Goal: Task Accomplishment & Management: Manage account settings

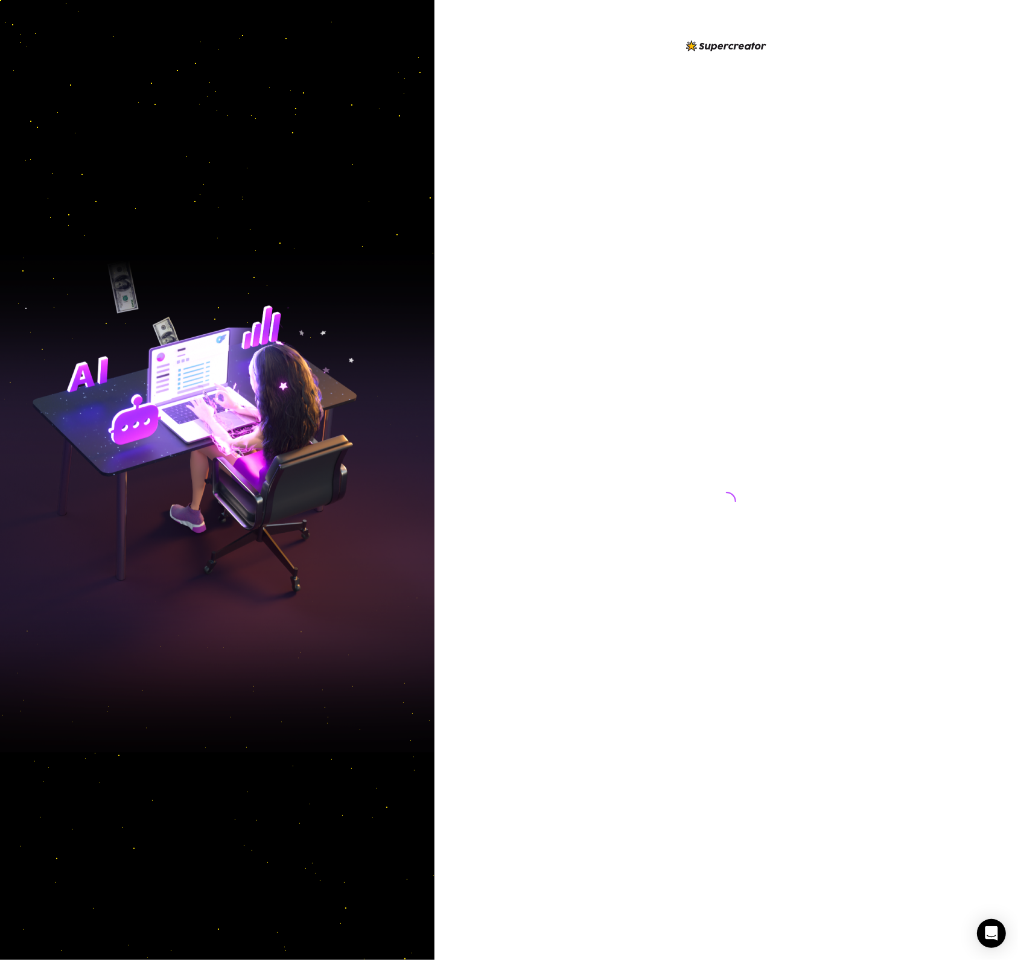
drag, startPoint x: 711, startPoint y: 605, endPoint x: 378, endPoint y: 794, distance: 382.9
click at [712, 603] on div at bounding box center [726, 490] width 269 height 902
click at [698, 104] on div at bounding box center [726, 490] width 269 height 902
click at [559, 587] on div at bounding box center [726, 480] width 584 height 960
click at [549, 471] on div at bounding box center [726, 480] width 584 height 960
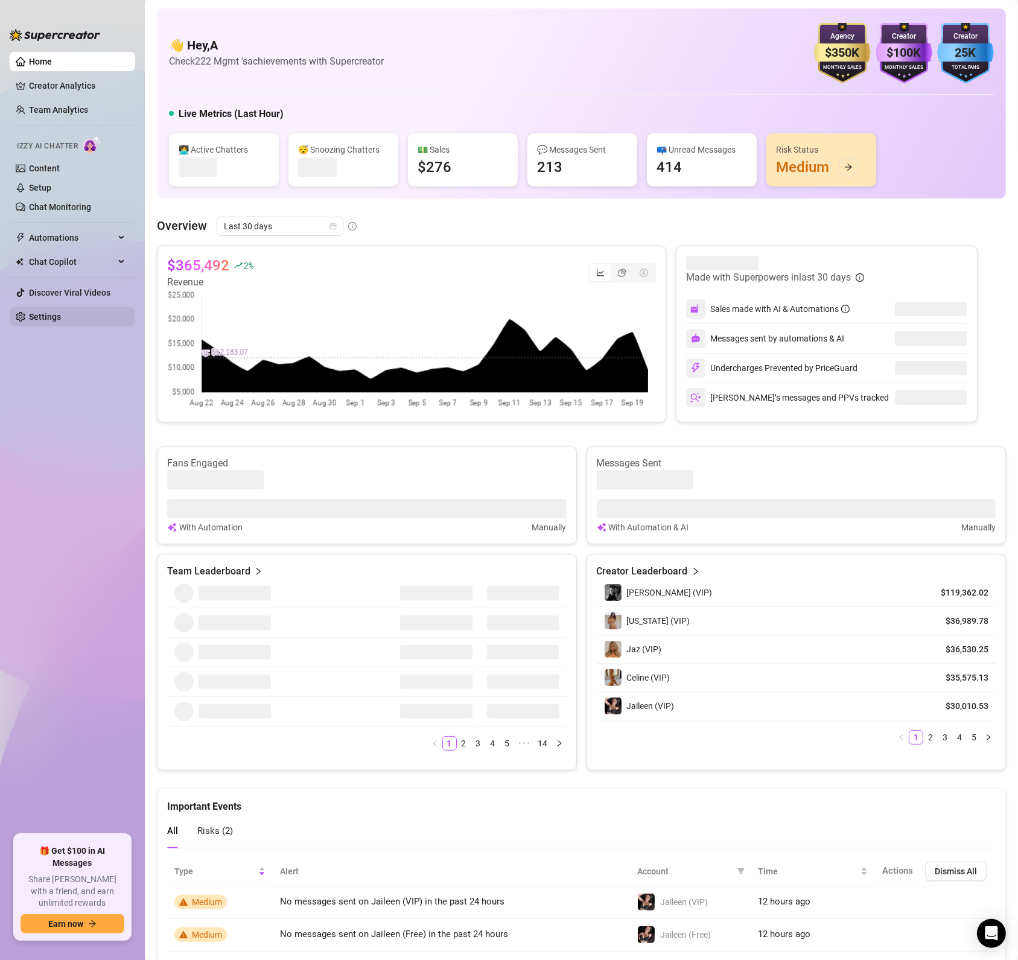
click at [56, 312] on link "Settings" at bounding box center [45, 317] width 32 height 10
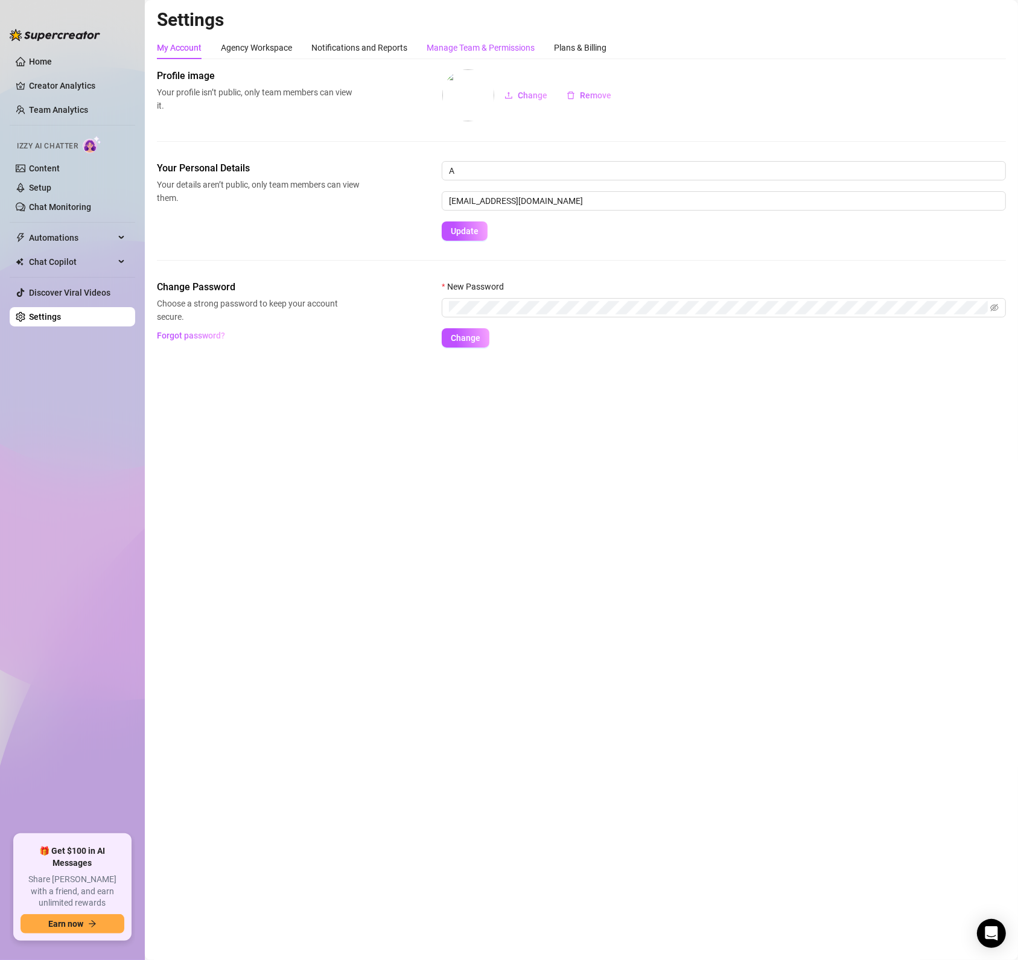
click at [484, 46] on div "Manage Team & Permissions" at bounding box center [481, 47] width 108 height 13
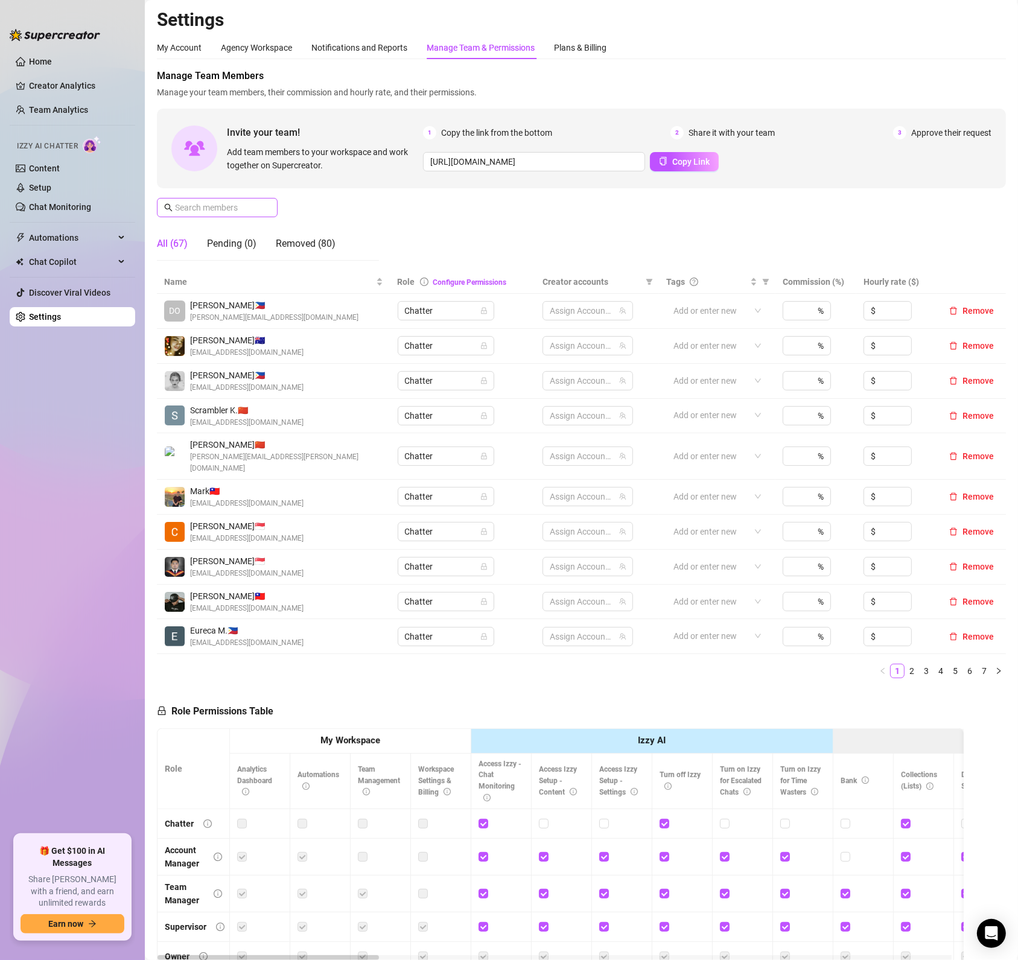
click at [477, 44] on div "Manage Team & Permissions" at bounding box center [481, 47] width 108 height 13
click at [258, 206] on input "text" at bounding box center [218, 207] width 86 height 13
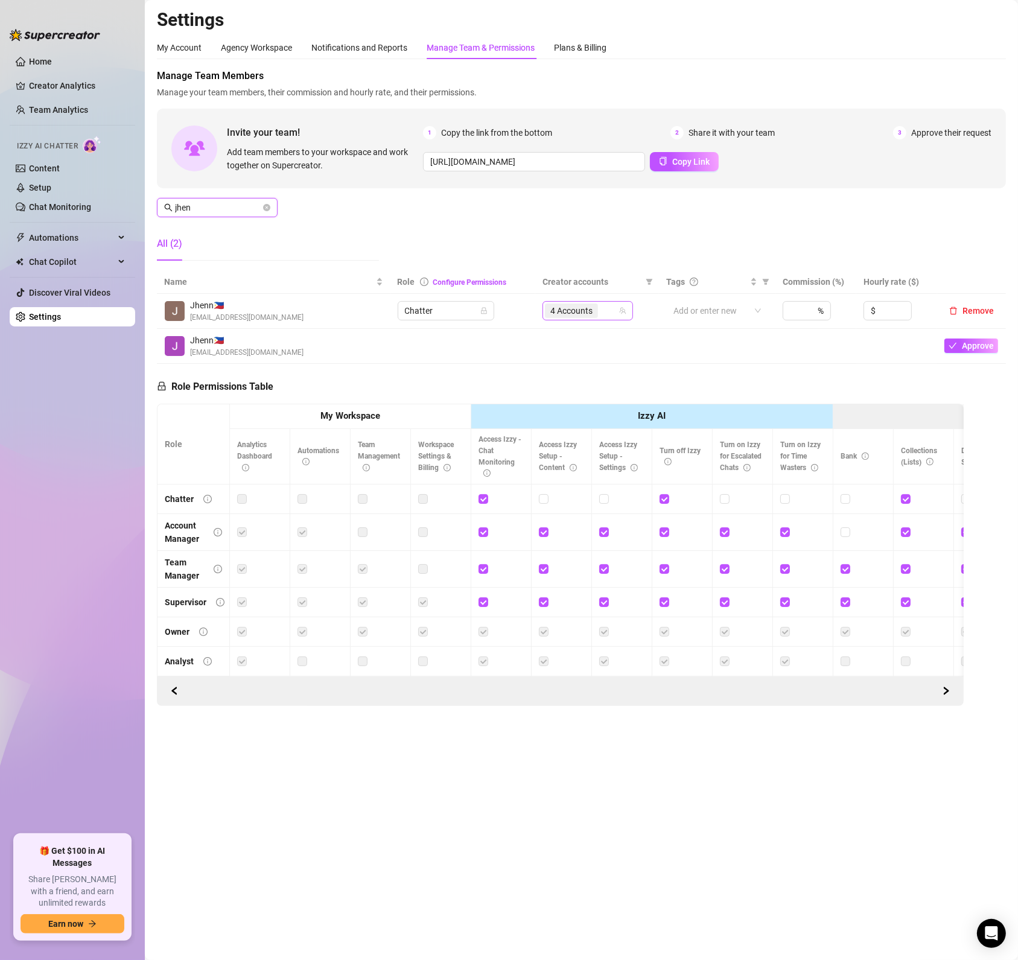
click at [588, 315] on span "4 Accounts" at bounding box center [571, 310] width 42 height 13
type input "jhen"
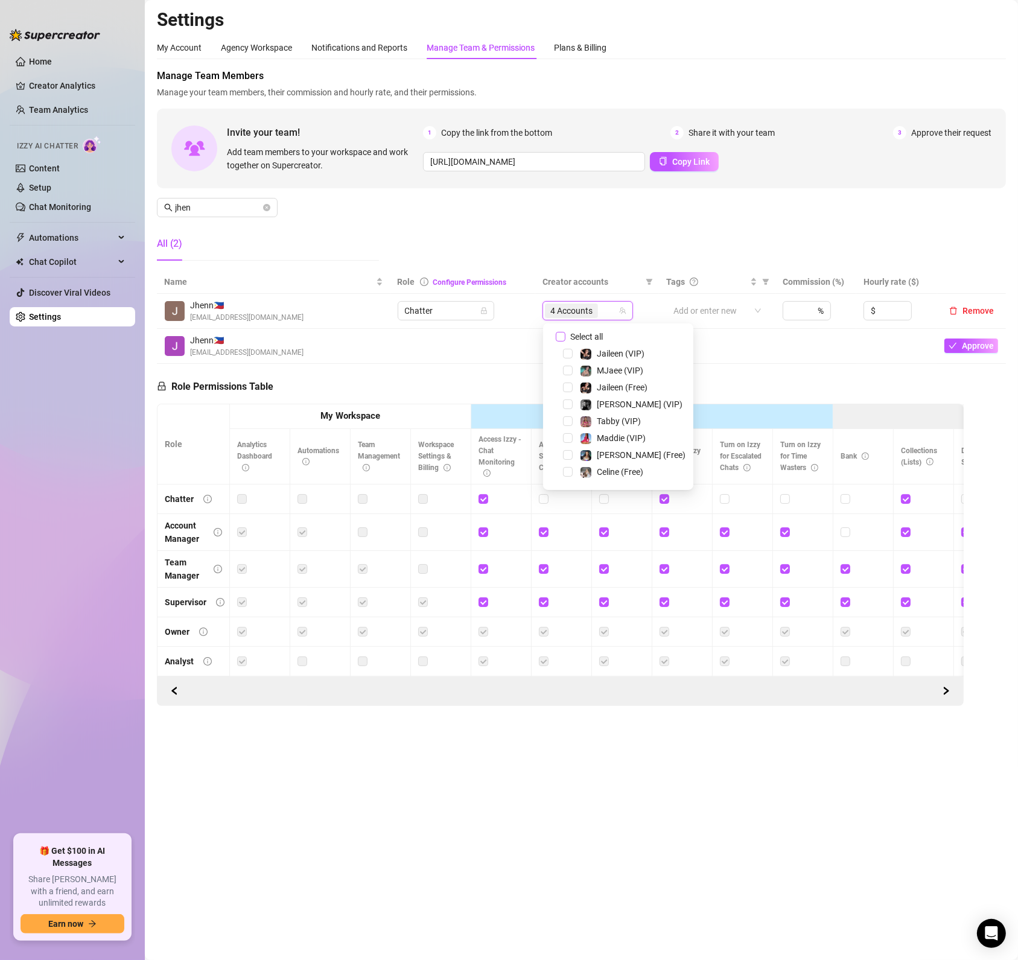
click at [556, 335] on input "Select all" at bounding box center [561, 337] width 10 height 10
checkbox input "false"
click at [570, 449] on span "Select tree node" at bounding box center [568, 446] width 10 height 10
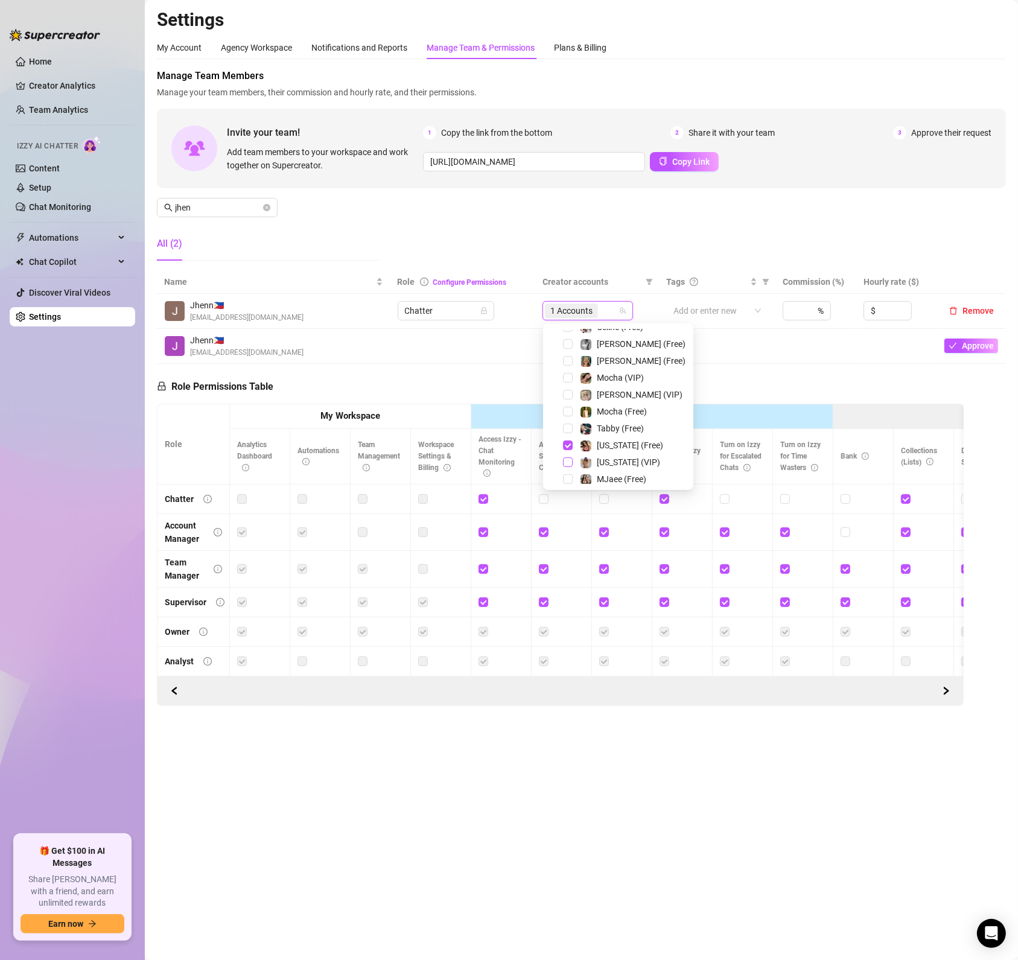
click at [567, 462] on span "Select tree node" at bounding box center [568, 462] width 10 height 10
click at [451, 380] on div "Role Permissions Table Role My Workspace Izzy AI OnlyFans Side Menu OnlyFans Ch…" at bounding box center [560, 535] width 807 height 343
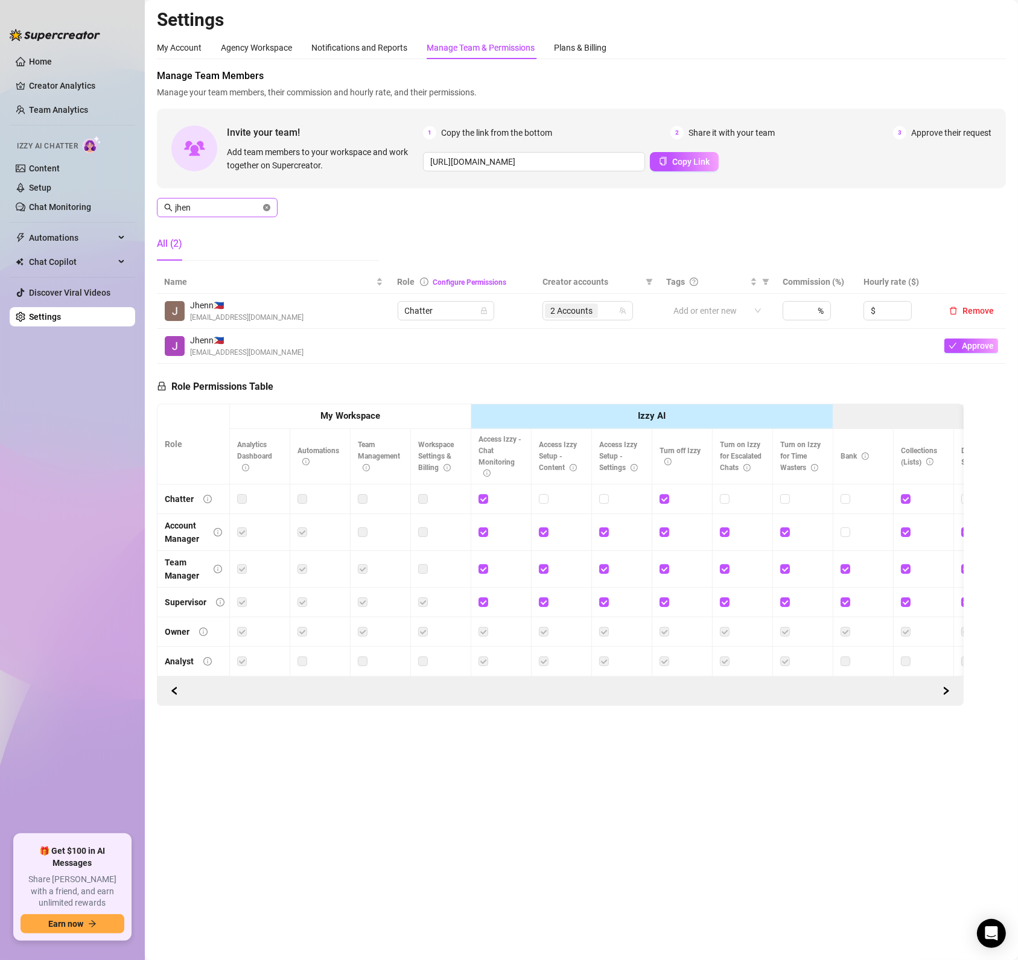
click at [263, 208] on icon "close-circle" at bounding box center [266, 207] width 7 height 7
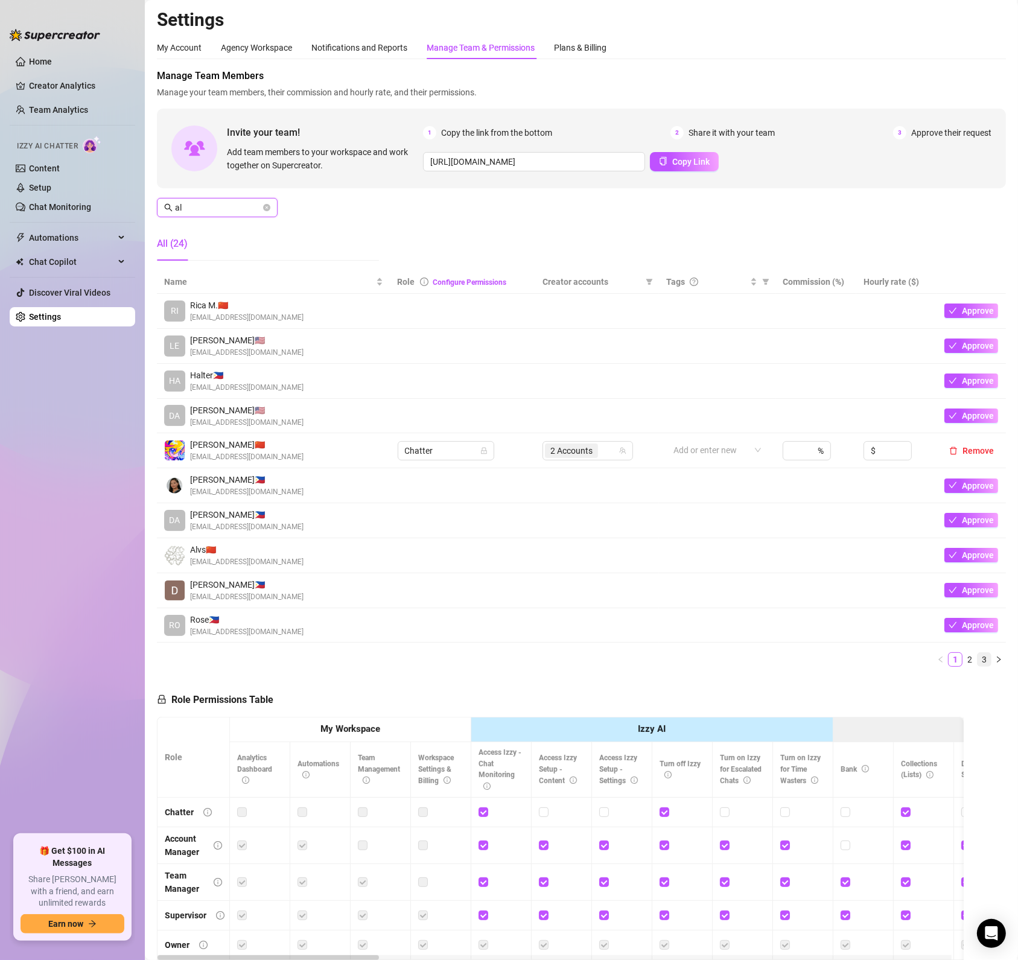
type input "al"
click at [978, 666] on link "3" at bounding box center [984, 659] width 13 height 13
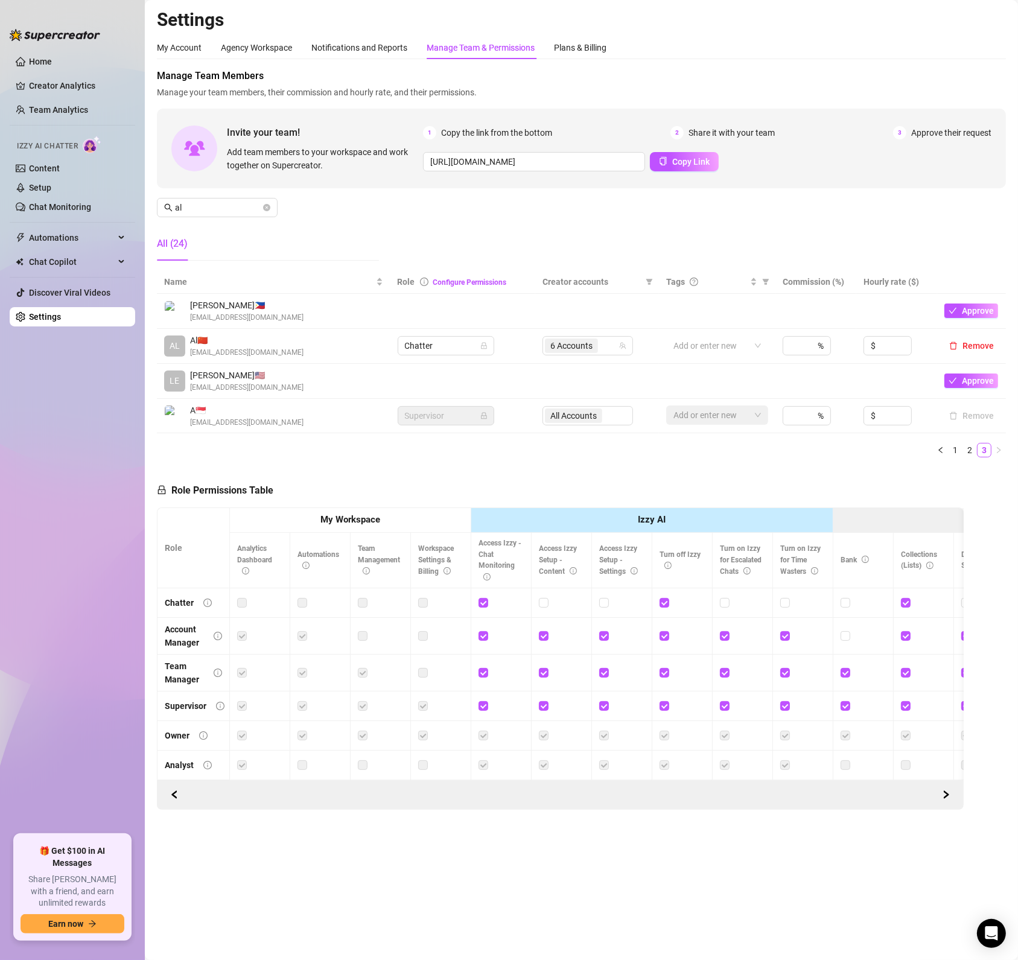
click at [616, 355] on div "6 Accounts" at bounding box center [588, 345] width 91 height 19
drag, startPoint x: 592, startPoint y: 451, endPoint x: 592, endPoint y: 444, distance: 6.6
click at [592, 451] on ul "1 2 3" at bounding box center [581, 450] width 849 height 14
click at [606, 348] on div "6 Accounts" at bounding box center [581, 345] width 73 height 17
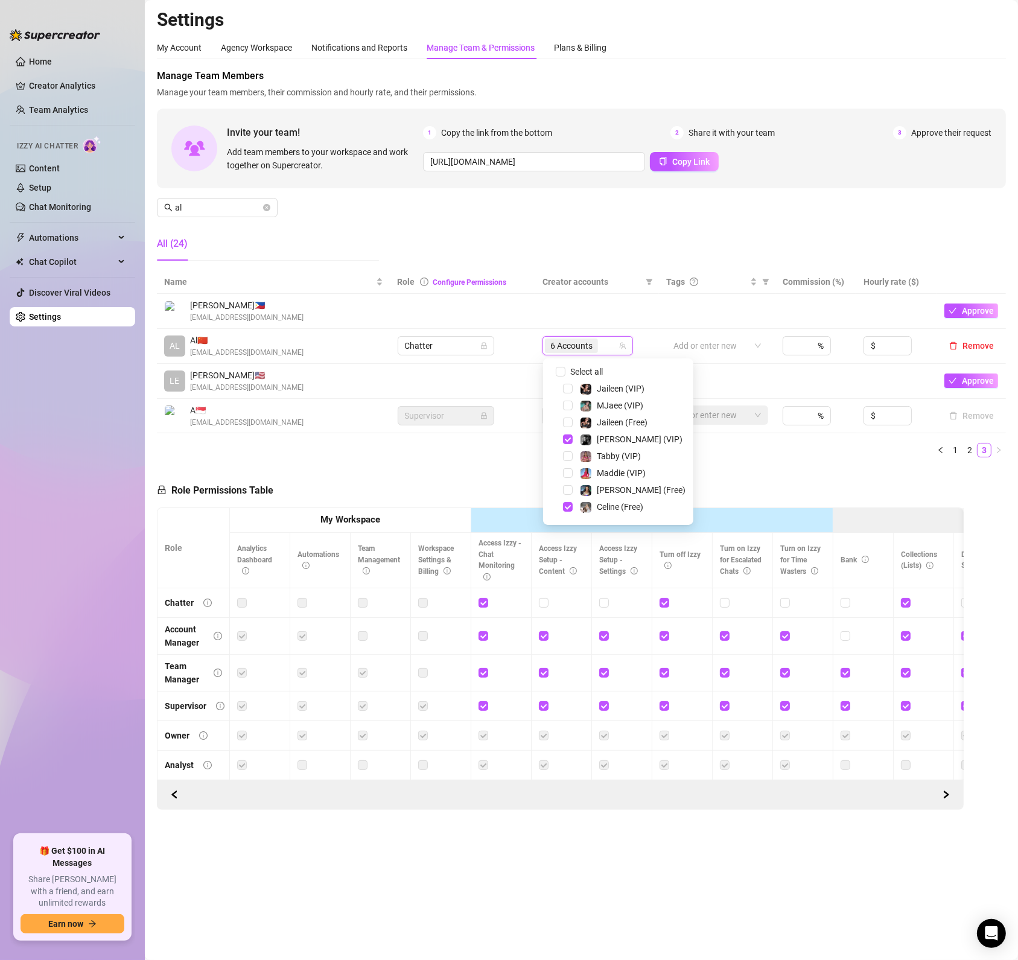
click at [562, 437] on div "[PERSON_NAME] (VIP)" at bounding box center [618, 439] width 144 height 14
click at [559, 440] on span at bounding box center [553, 439] width 14 height 14
click at [565, 441] on span "Select tree node" at bounding box center [568, 439] width 10 height 10
click at [570, 450] on span "Select tree node" at bounding box center [568, 452] width 10 height 10
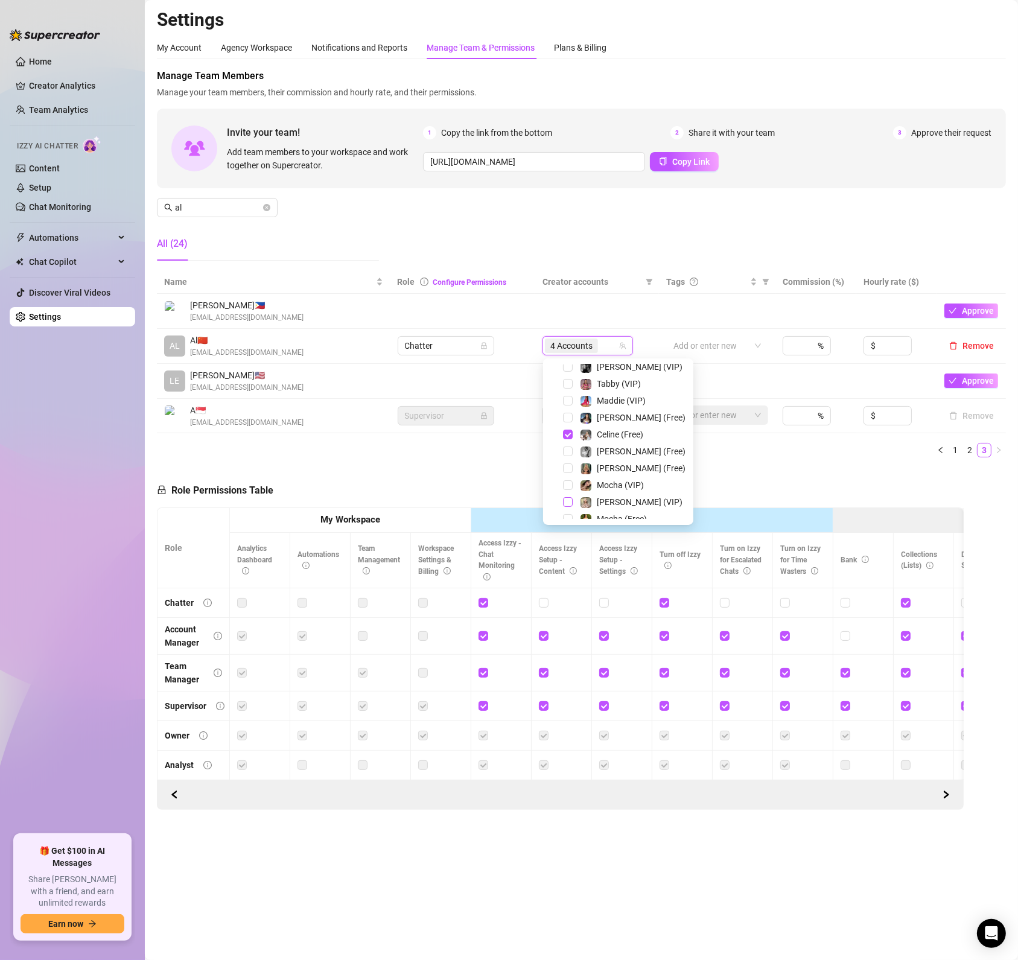
click at [566, 503] on span "Select tree node" at bounding box center [568, 502] width 10 height 10
click at [567, 471] on span "Select tree node" at bounding box center [568, 468] width 10 height 10
click at [451, 498] on div "Role Permissions Table Role My Workspace Izzy AI OnlyFans Side Menu OnlyFans Ch…" at bounding box center [560, 638] width 807 height 343
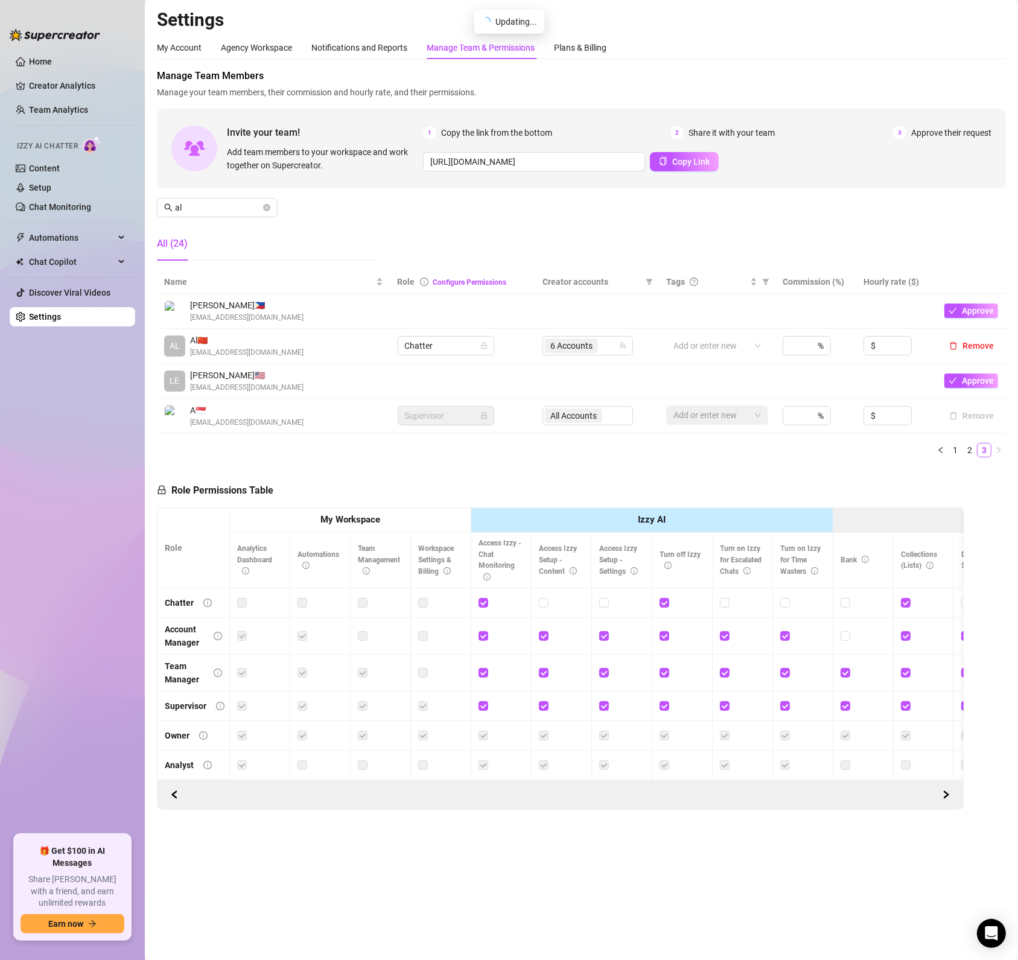
drag, startPoint x: 266, startPoint y: 205, endPoint x: 1016, endPoint y: 600, distance: 847.1
click at [266, 207] on icon "close-circle" at bounding box center [266, 207] width 7 height 7
click at [266, 207] on span at bounding box center [266, 207] width 7 height 13
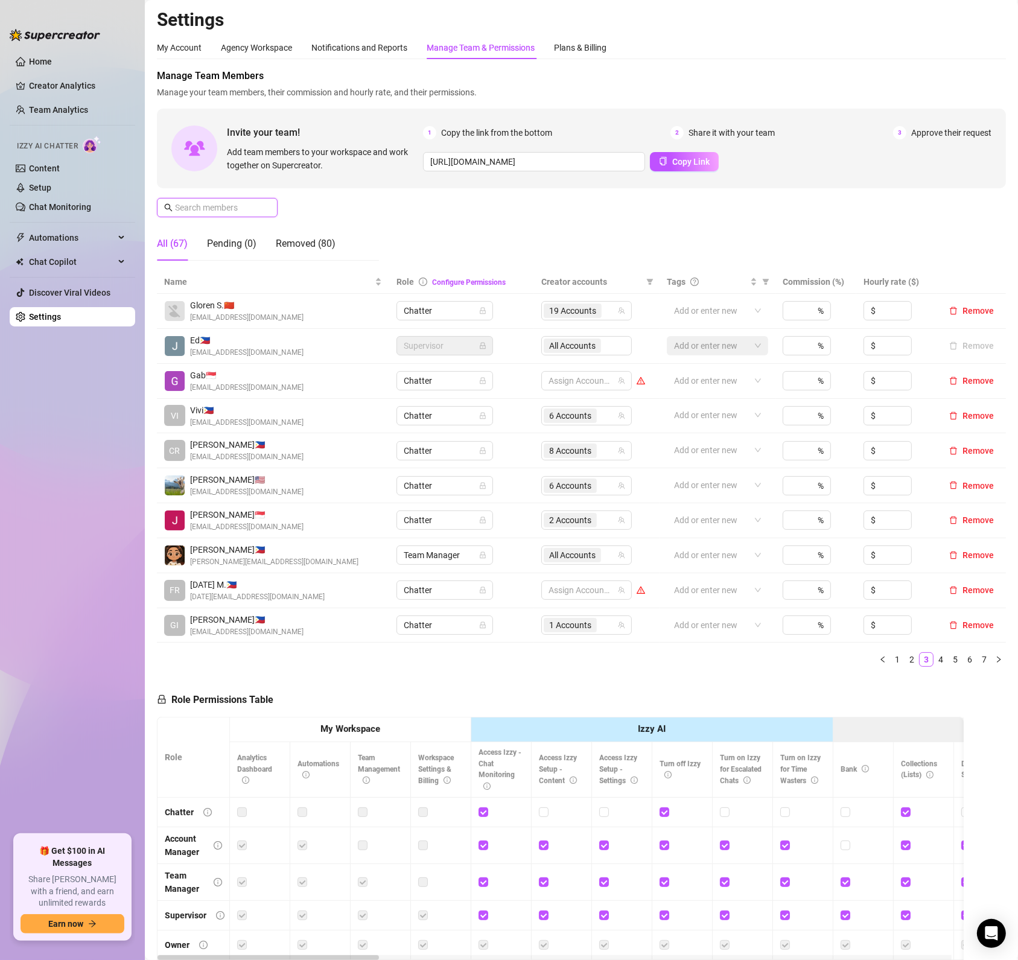
click at [244, 211] on input "text" at bounding box center [218, 207] width 86 height 13
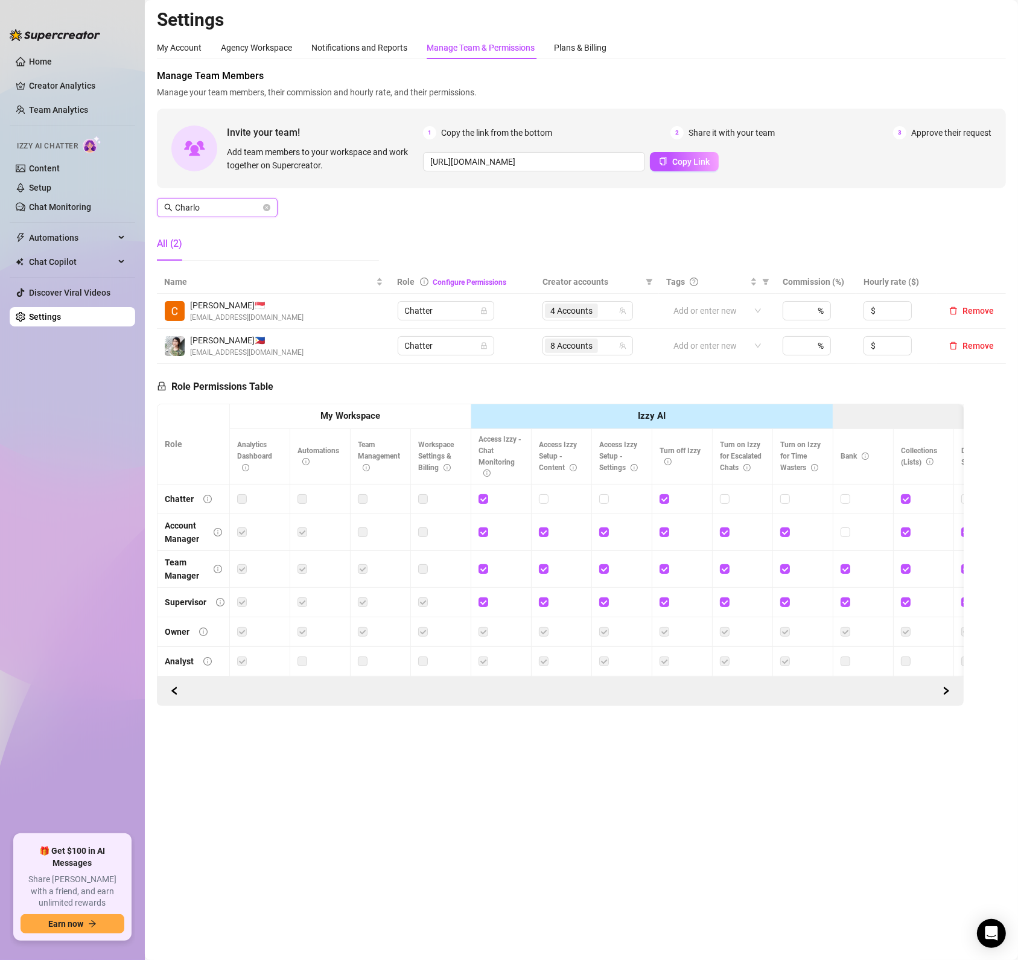
type input "Charlo"
click at [531, 754] on main "Settings My Account Agency Workspace Notifications and Reports Manage Team & Pe…" at bounding box center [581, 480] width 873 height 960
drag, startPoint x: 268, startPoint y: 211, endPoint x: 395, endPoint y: 399, distance: 227.5
click at [384, 393] on div "Manage Team Members Manage your team members, their commission and hourly rate,…" at bounding box center [581, 387] width 849 height 637
click at [607, 348] on div "8 Accounts" at bounding box center [581, 345] width 73 height 17
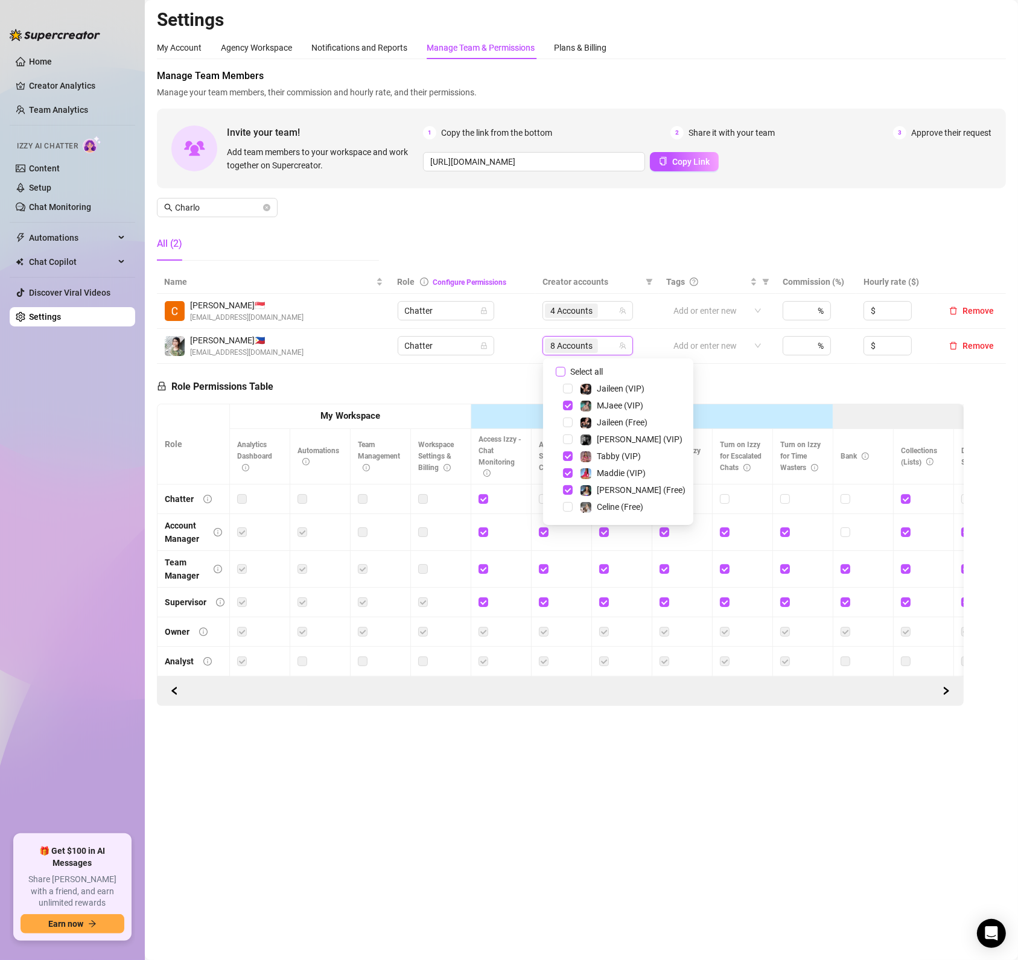
click at [563, 373] on input "Select all" at bounding box center [561, 372] width 10 height 10
checkbox input "false"
click at [565, 457] on span "Select tree node" at bounding box center [568, 456] width 10 height 10
click at [570, 409] on span "Select tree node" at bounding box center [568, 406] width 10 height 10
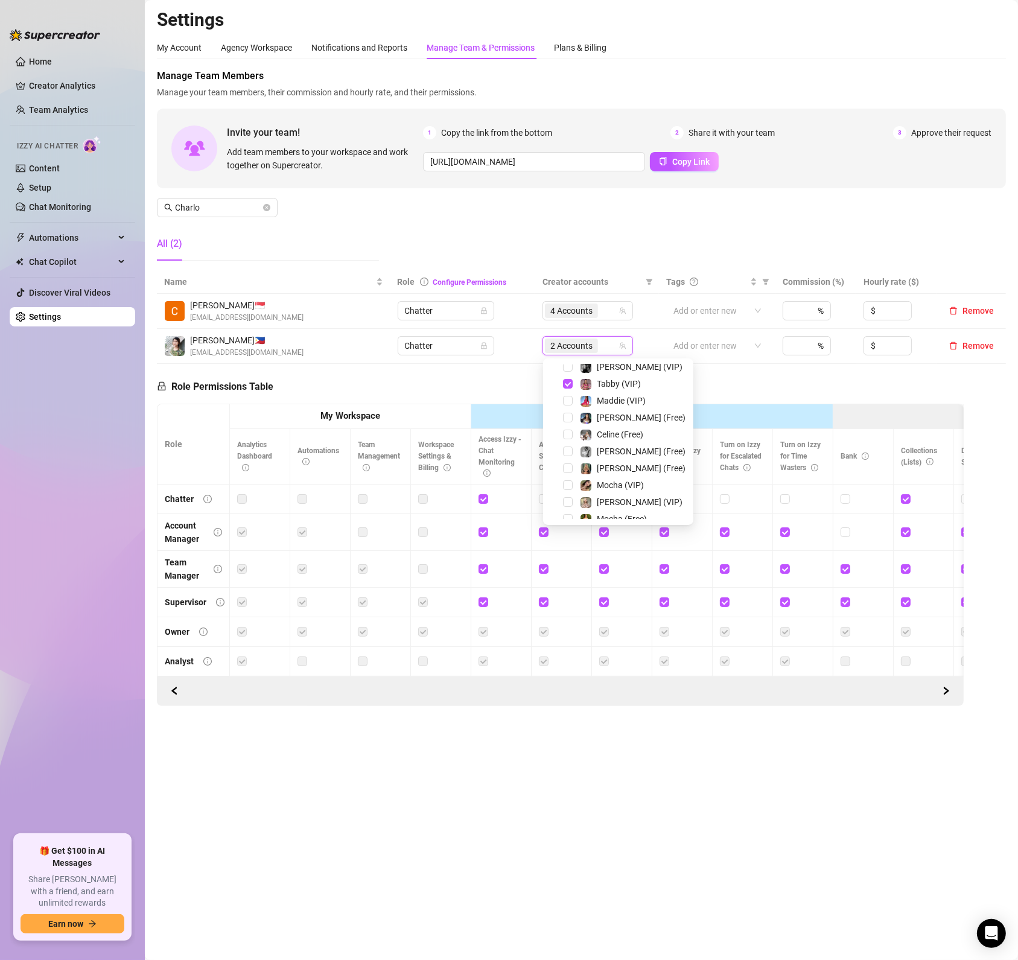
scroll to position [145, 0]
click at [566, 447] on span "Select tree node" at bounding box center [568, 447] width 10 height 10
click at [570, 413] on span "Select tree node" at bounding box center [568, 413] width 10 height 10
click at [565, 465] on span "Select tree node" at bounding box center [568, 464] width 10 height 10
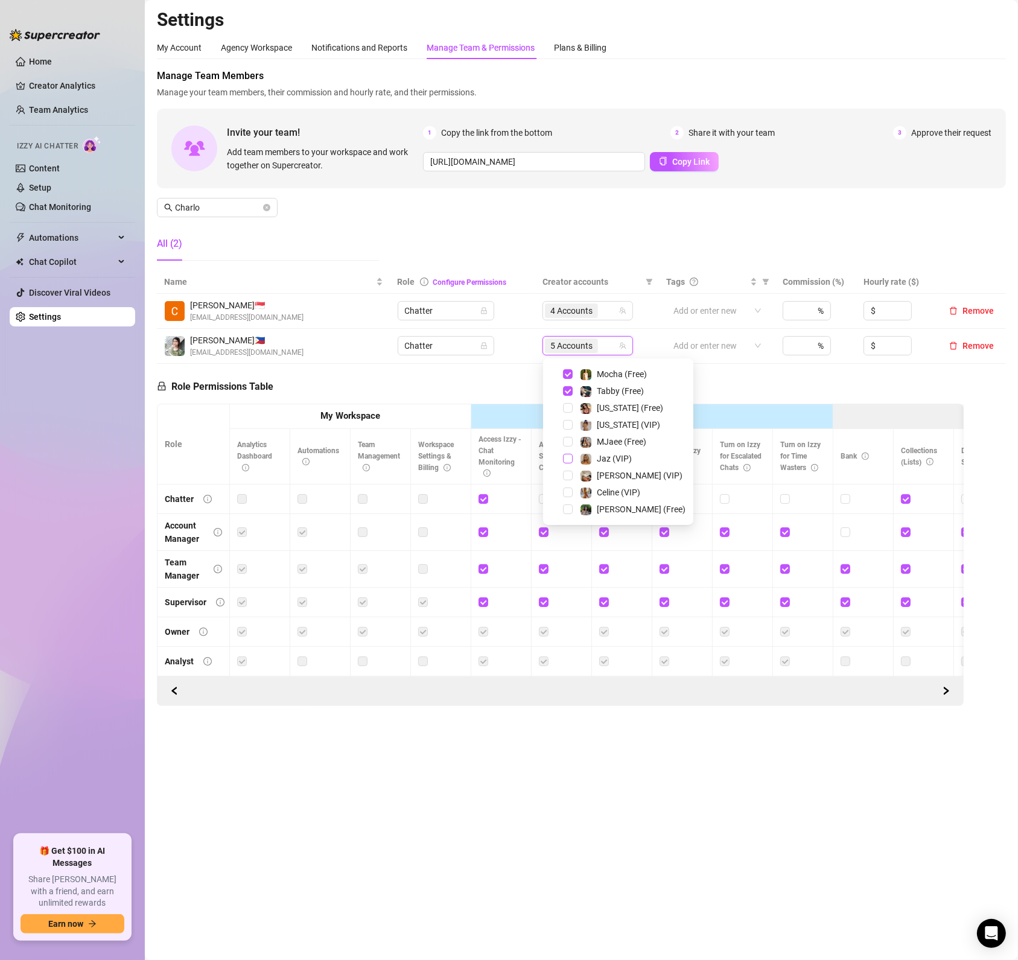
click at [572, 462] on span "Select tree node" at bounding box center [568, 459] width 10 height 10
click at [564, 444] on span "Select tree node" at bounding box center [568, 443] width 10 height 10
click at [568, 425] on span "Select tree node" at bounding box center [568, 426] width 10 height 10
drag, startPoint x: 702, startPoint y: 396, endPoint x: 670, endPoint y: 443, distance: 57.2
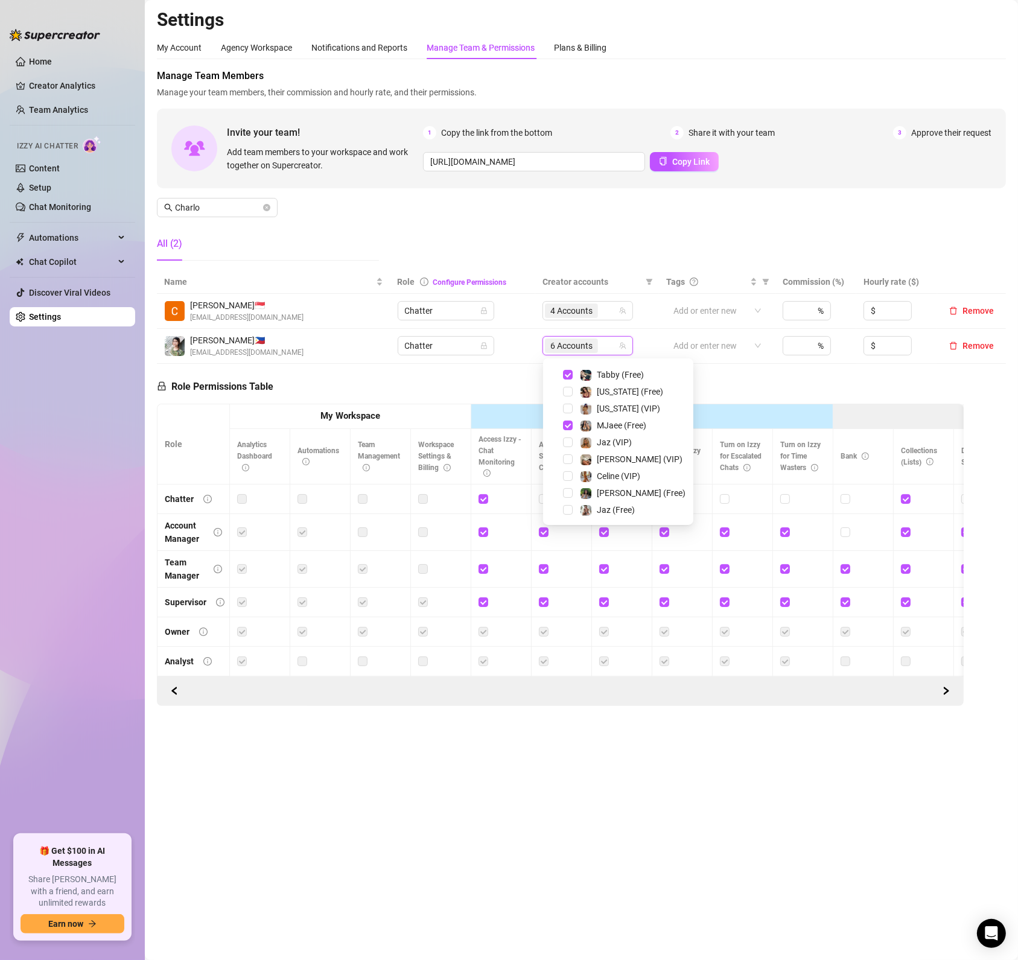
click at [704, 396] on div "Role Permissions Table Role My Workspace Izzy AI OnlyFans Side Menu OnlyFans Ch…" at bounding box center [560, 535] width 807 height 343
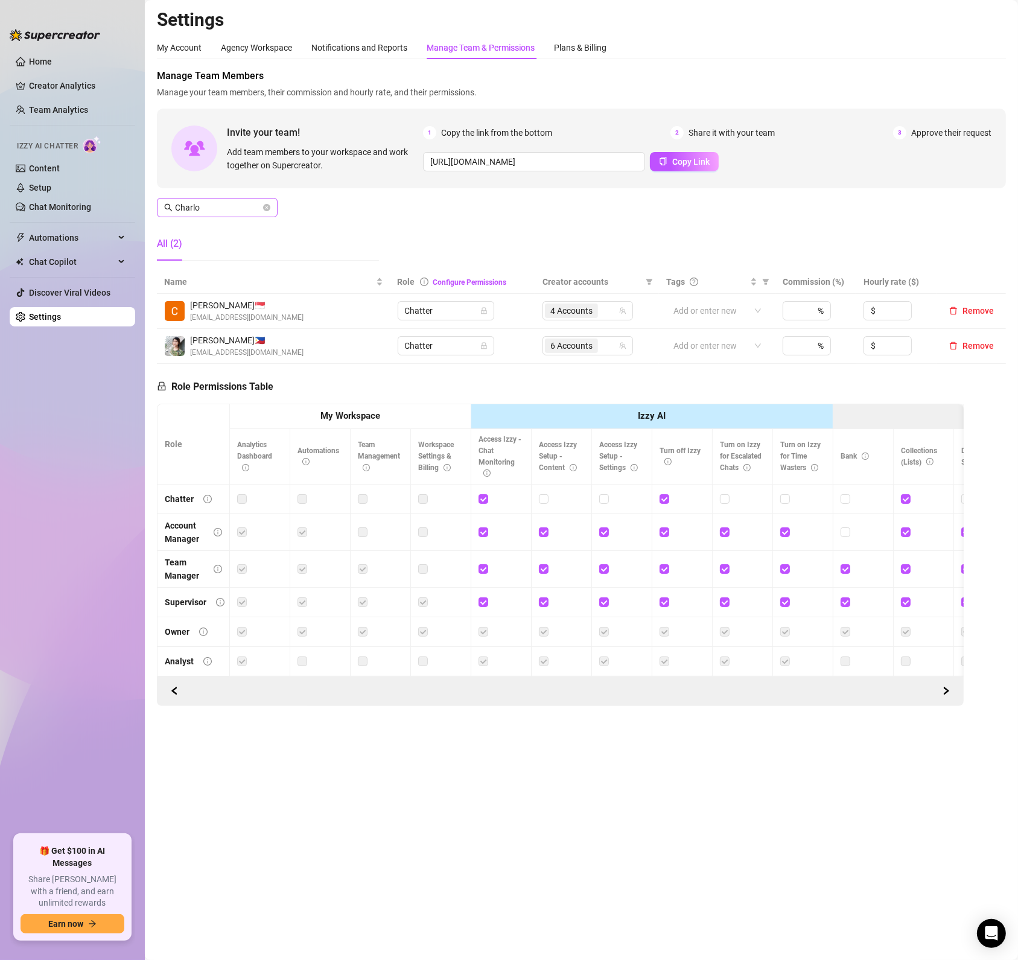
click at [270, 208] on span "Charlo" at bounding box center [217, 207] width 121 height 19
click at [267, 208] on icon "close-circle" at bounding box center [266, 207] width 7 height 7
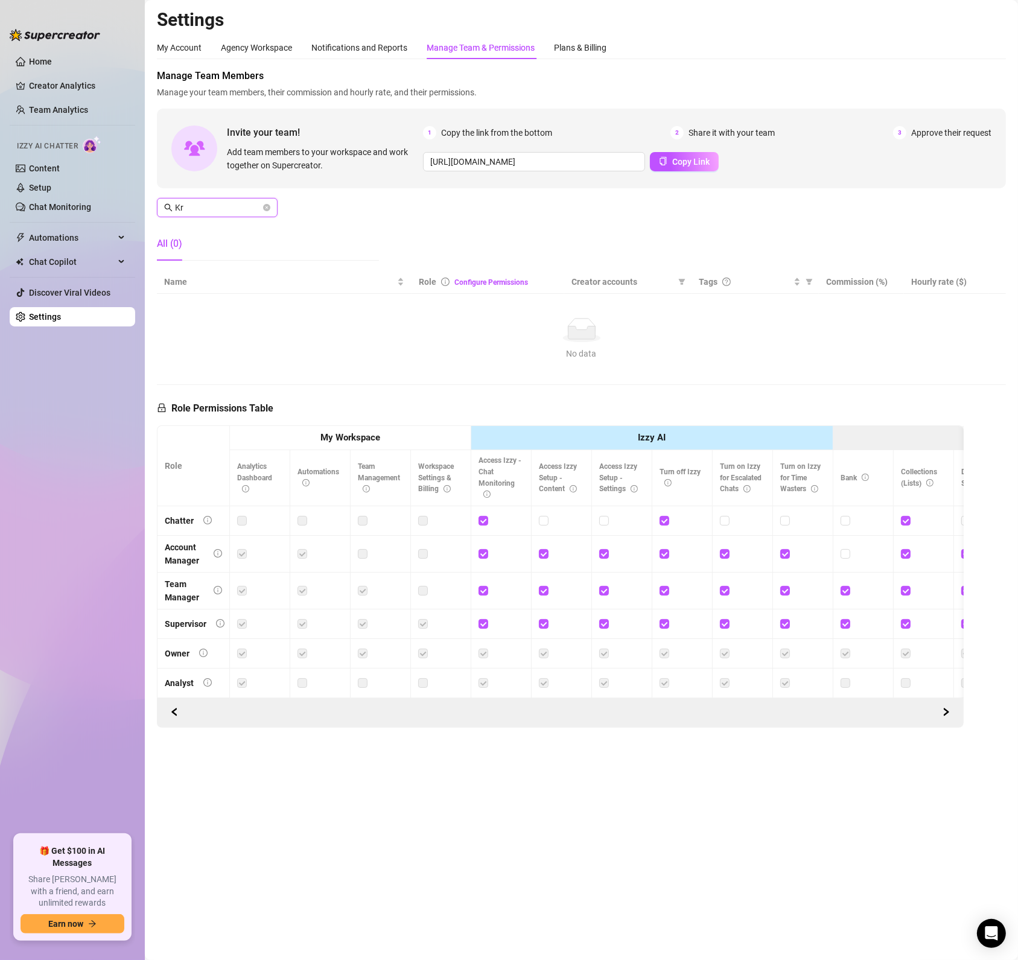
type input "K"
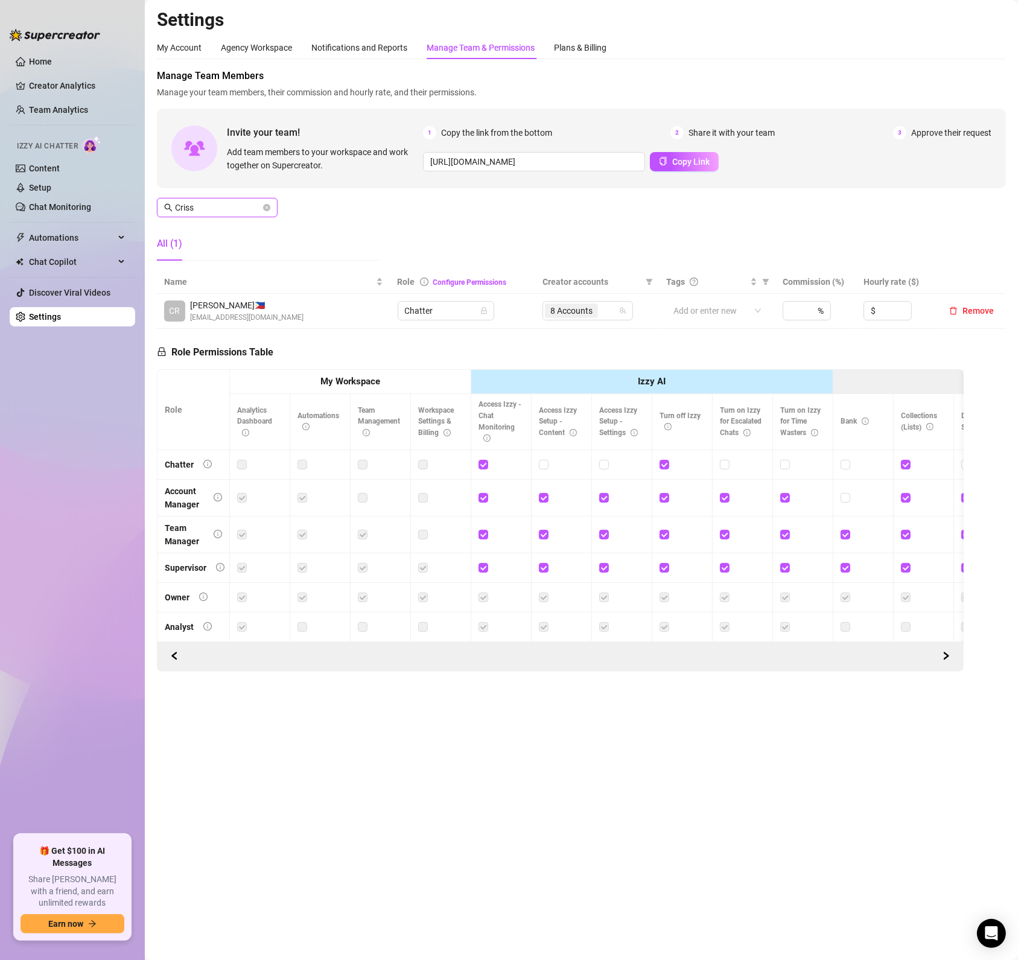
type input "Criss"
click at [635, 305] on td "8 Accounts" at bounding box center [596, 311] width 123 height 35
click at [618, 313] on div "8 Accounts" at bounding box center [581, 310] width 73 height 17
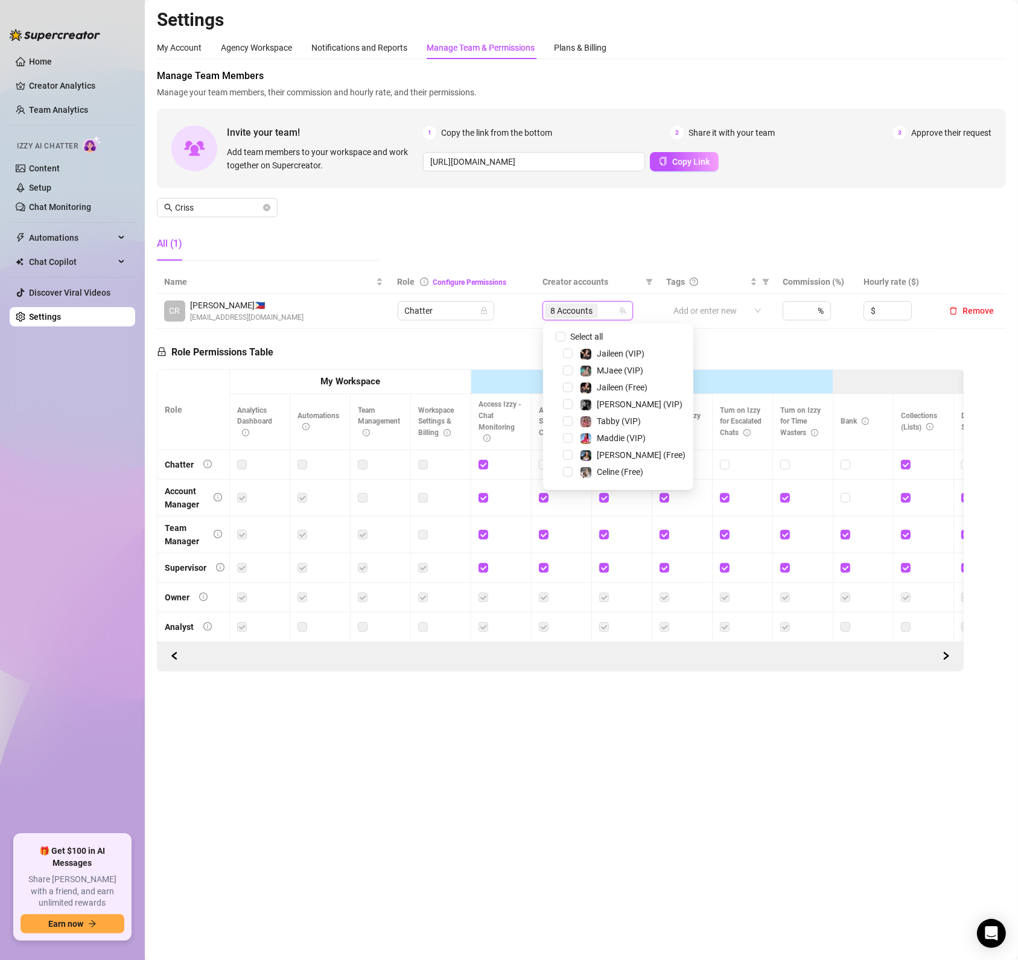
click at [555, 337] on span at bounding box center [553, 336] width 14 height 14
click at [561, 337] on input "Select all" at bounding box center [561, 337] width 10 height 10
checkbox input "false"
click at [562, 403] on div "[PERSON_NAME] (VIP)" at bounding box center [618, 404] width 144 height 14
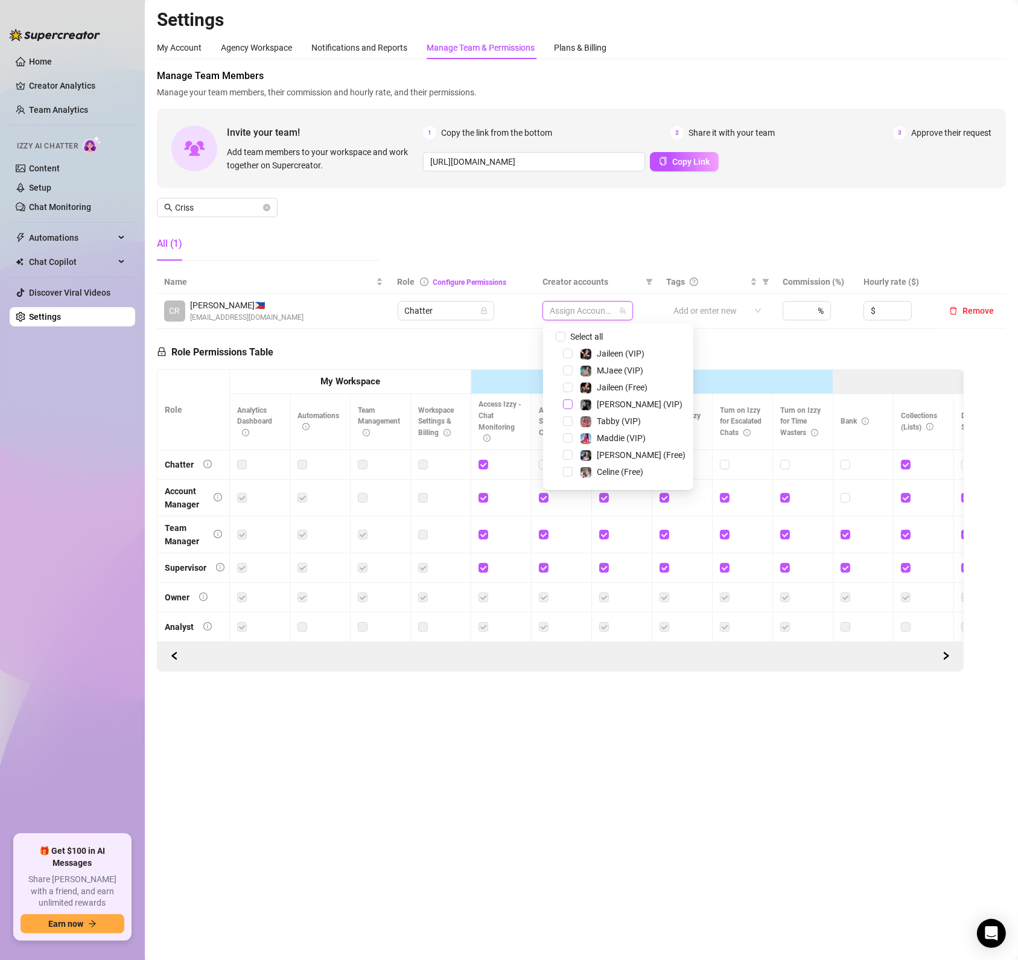
click at [567, 404] on span "Select tree node" at bounding box center [568, 404] width 10 height 10
click at [572, 413] on div "[PERSON_NAME] (Free)" at bounding box center [618, 416] width 144 height 14
click at [570, 413] on span "Select tree node" at bounding box center [568, 417] width 10 height 10
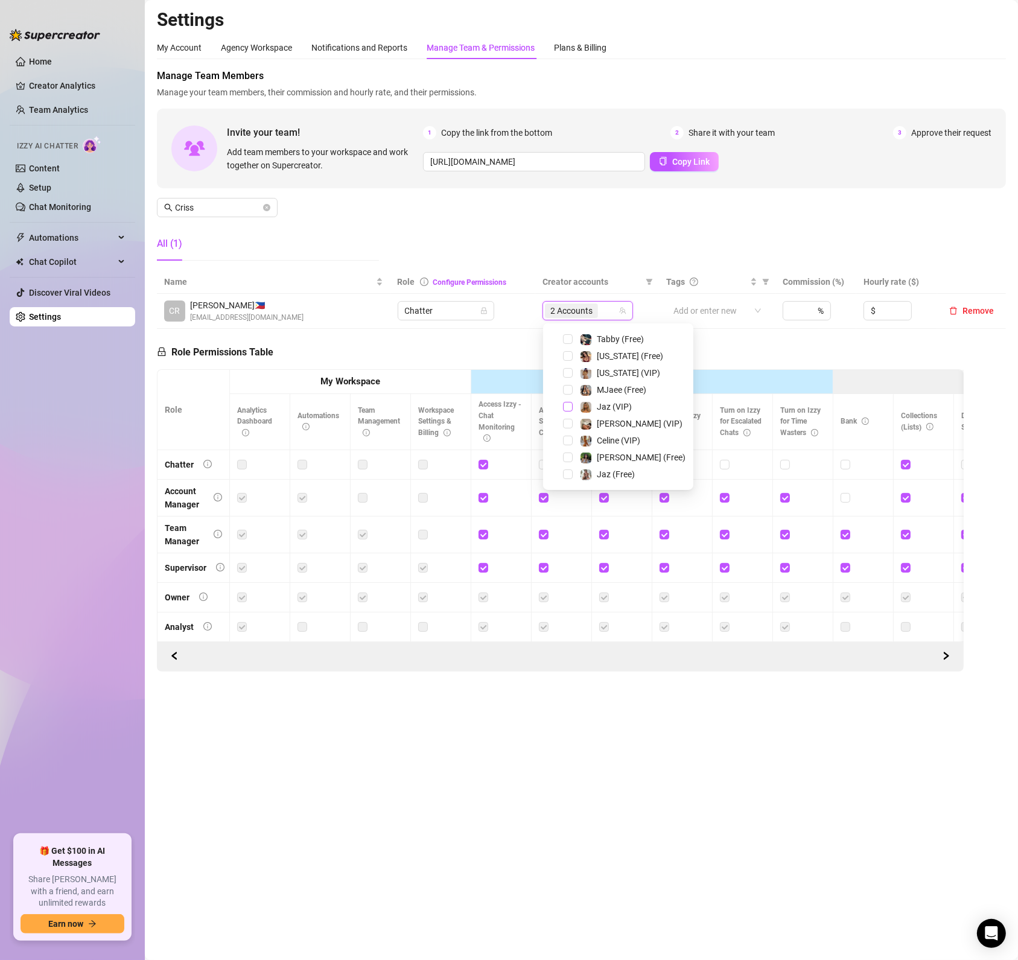
click at [567, 407] on span "Select tree node" at bounding box center [568, 407] width 10 height 10
click at [567, 473] on span "Select tree node" at bounding box center [568, 474] width 10 height 10
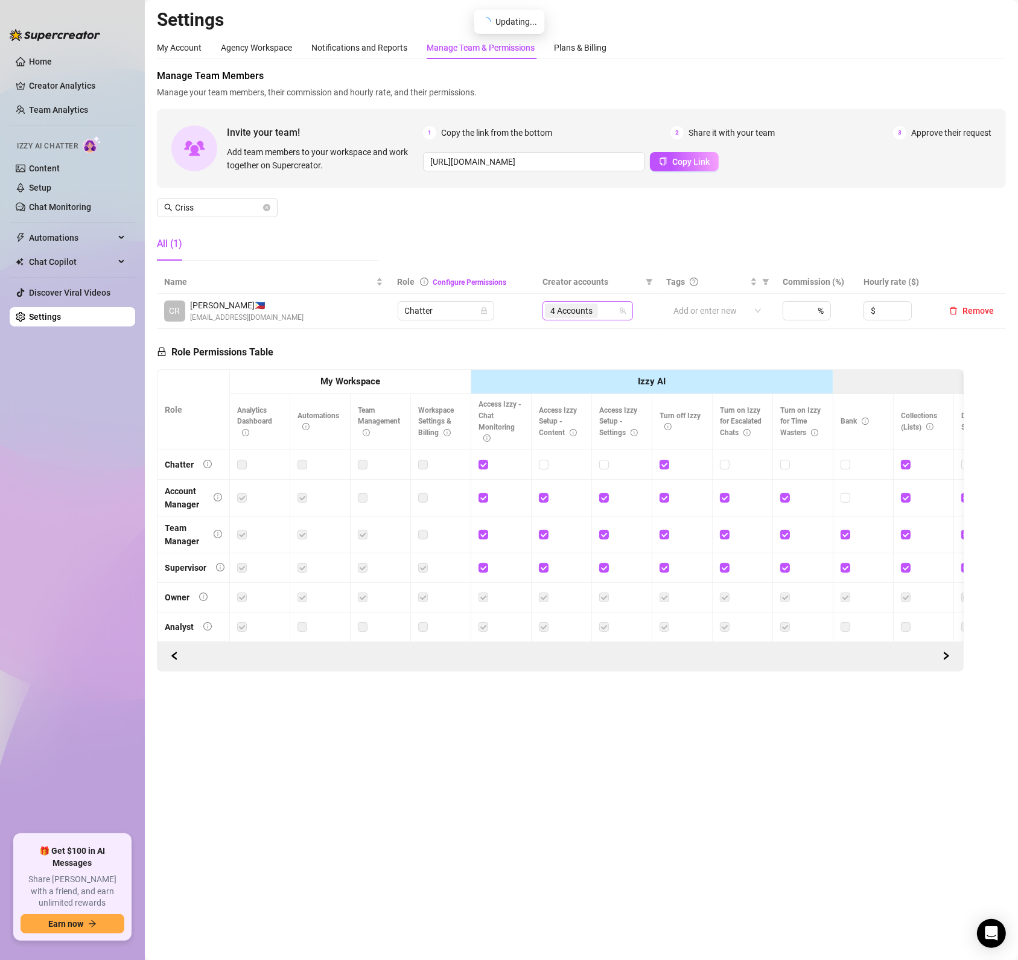
click at [603, 302] on div "4 Accounts" at bounding box center [588, 310] width 91 height 19
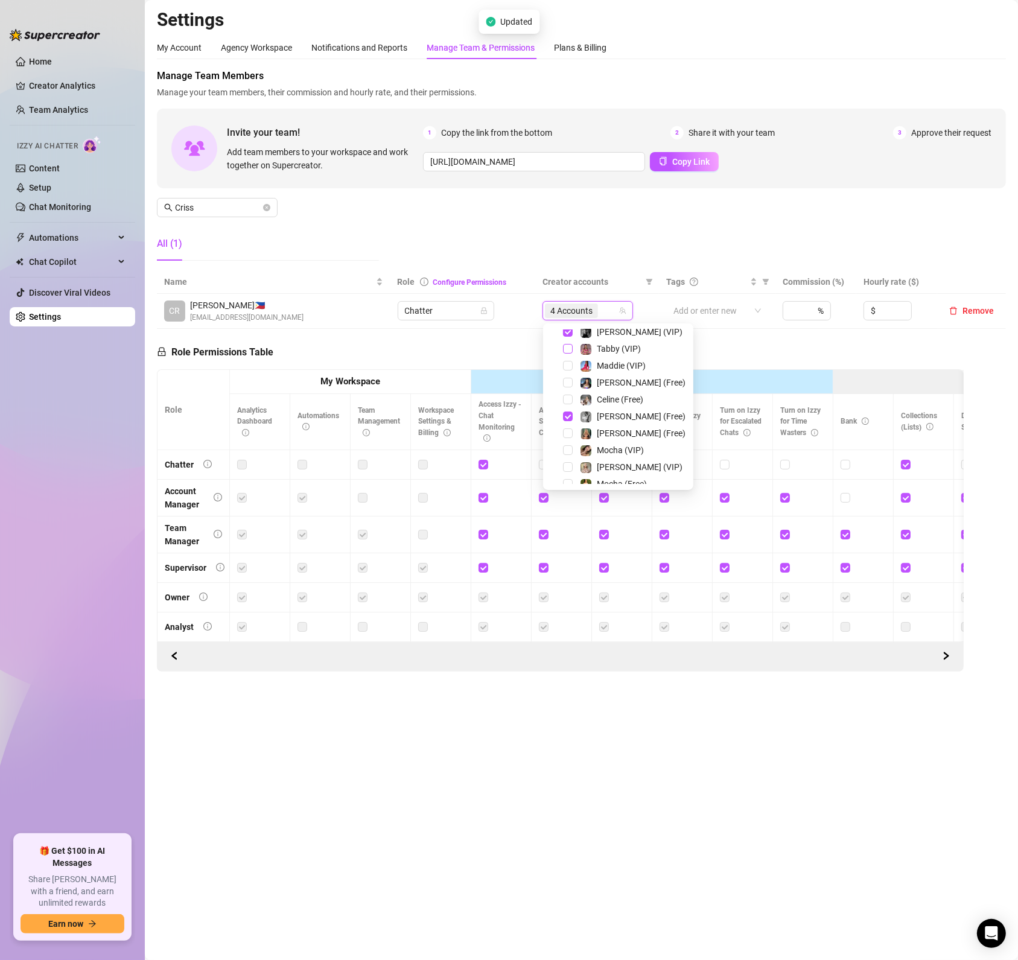
scroll to position [145, 0]
click at [565, 446] on span "Select tree node" at bounding box center [568, 446] width 10 height 10
click at [570, 466] on span "Select tree node" at bounding box center [568, 462] width 10 height 10
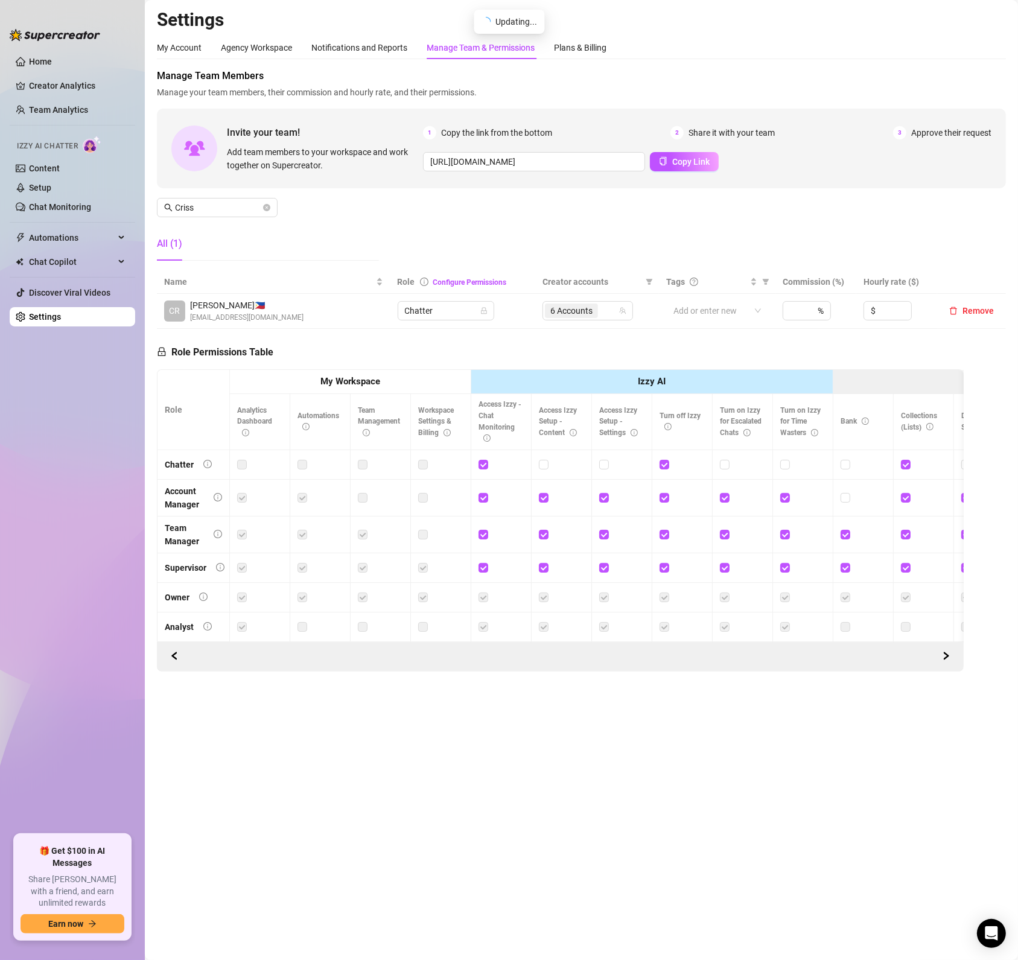
drag, startPoint x: 505, startPoint y: 770, endPoint x: 378, endPoint y: 263, distance: 523.2
click at [509, 768] on main "Settings My Account Agency Workspace Notifications and Reports Manage Team & Pe…" at bounding box center [581, 480] width 873 height 960
click at [263, 207] on icon "close-circle" at bounding box center [266, 207] width 7 height 7
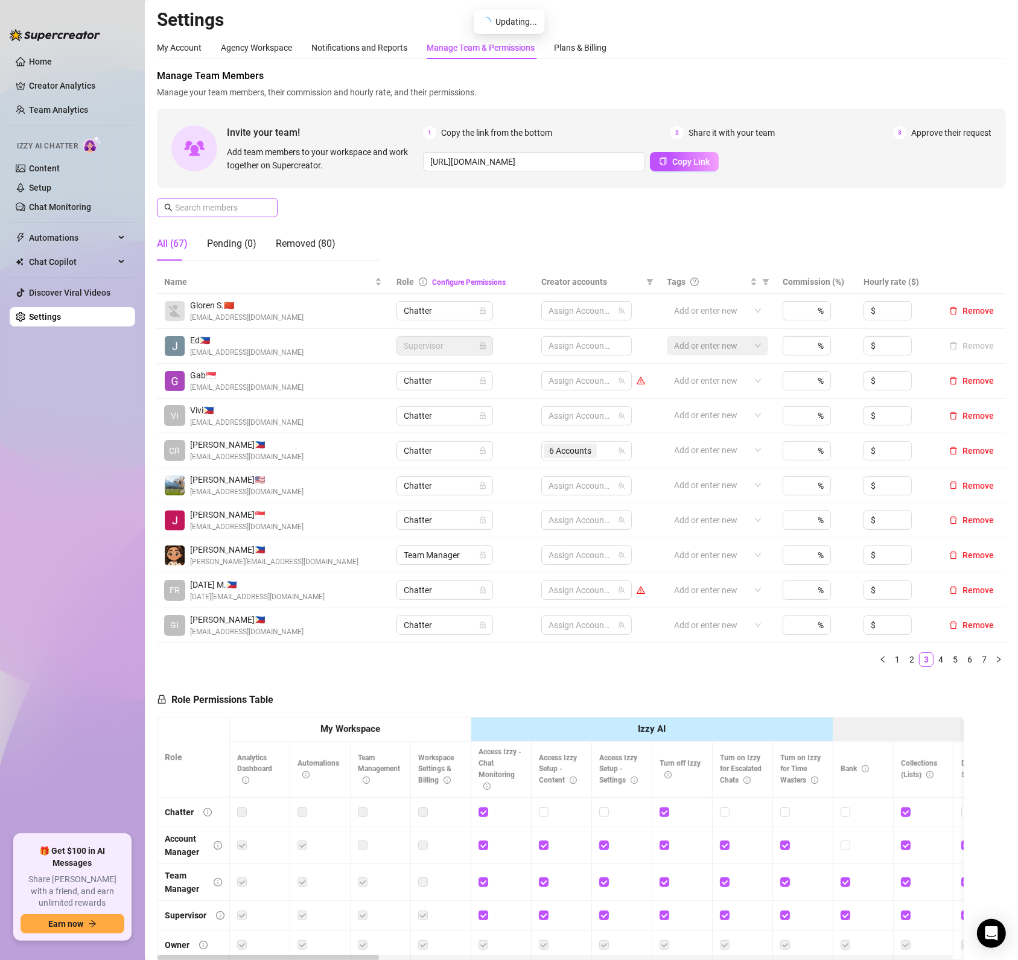
click at [267, 207] on span at bounding box center [266, 207] width 7 height 13
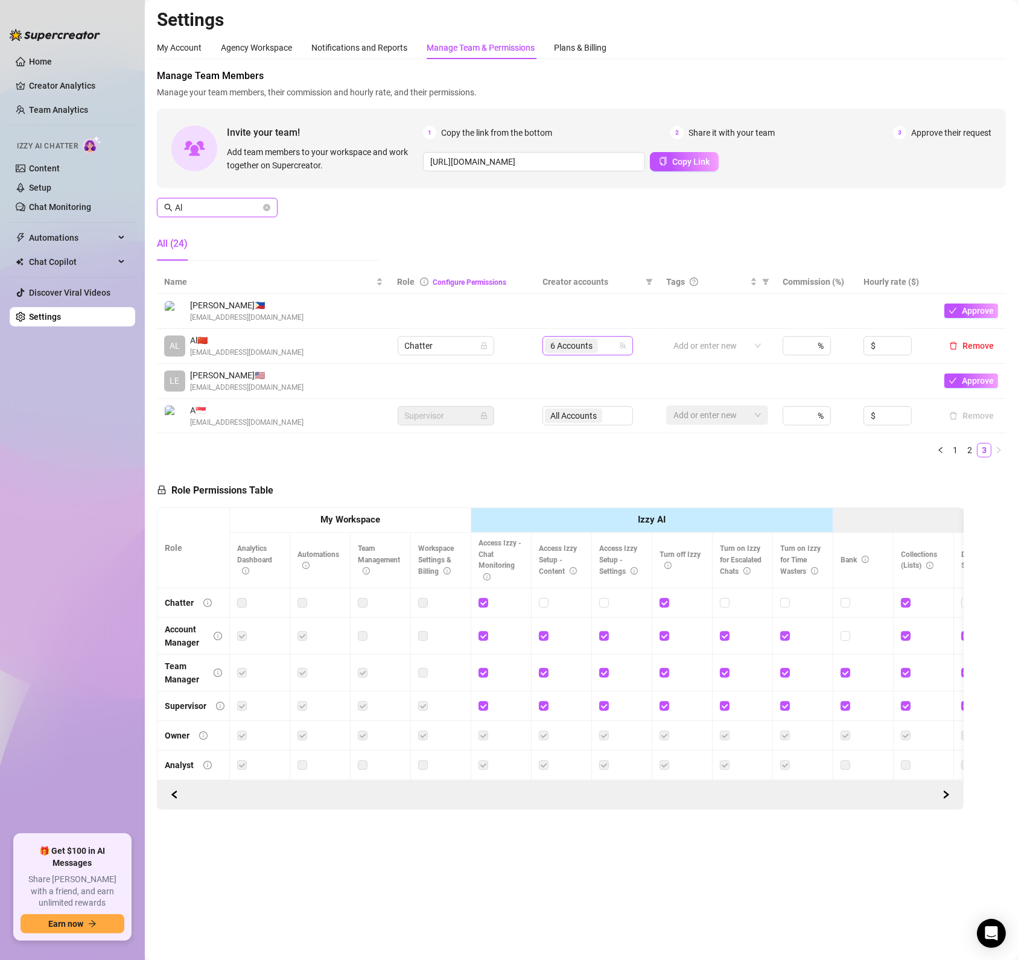
click at [616, 346] on div "6 Accounts" at bounding box center [581, 345] width 73 height 17
type input "Al"
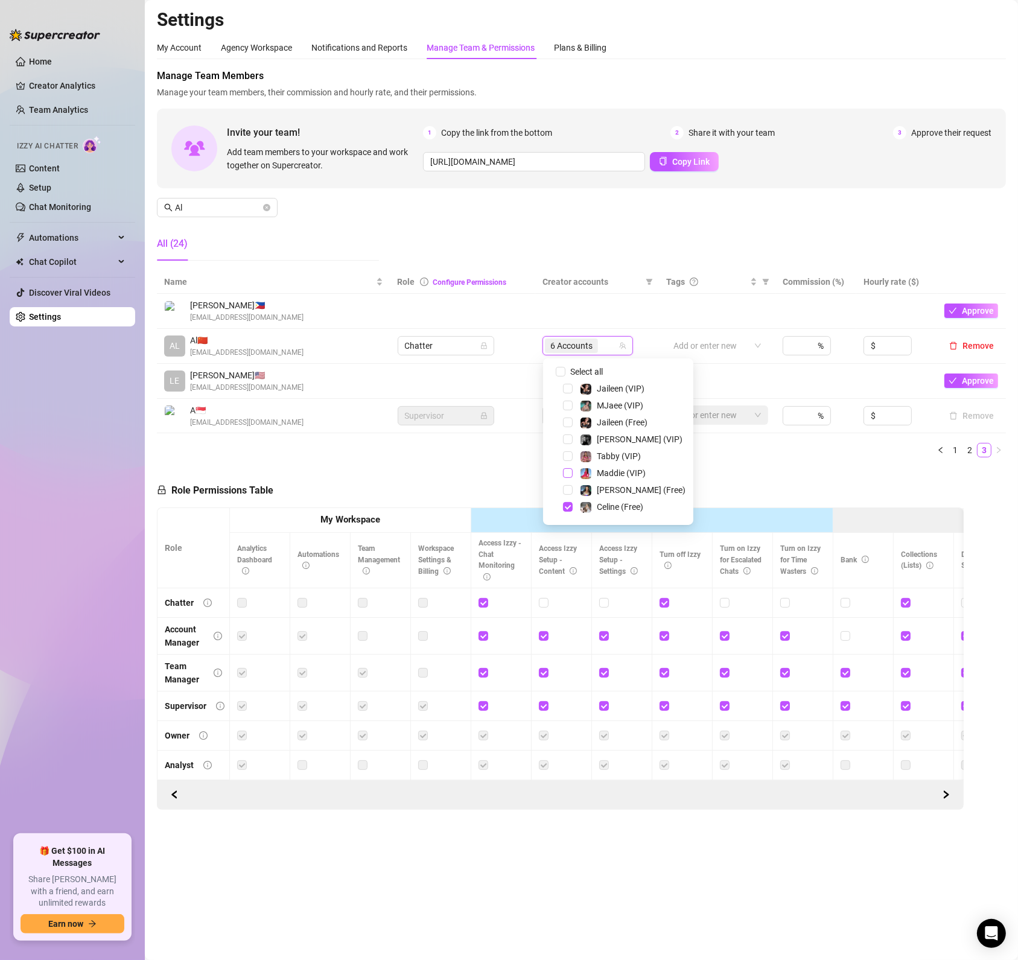
click at [563, 474] on span "Select tree node" at bounding box center [568, 473] width 10 height 10
click at [566, 494] on span "Select tree node" at bounding box center [568, 490] width 10 height 10
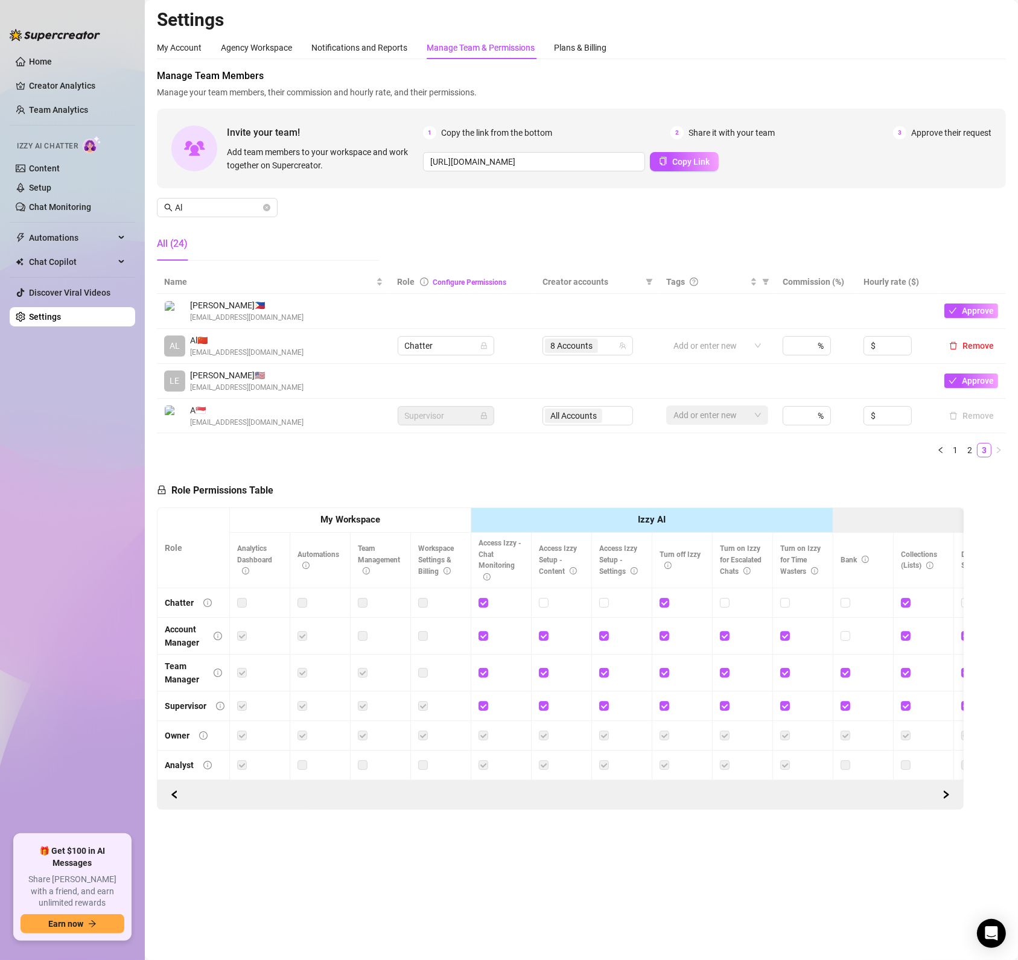
click at [331, 298] on td "[PERSON_NAME] 🇵🇭 [EMAIL_ADDRESS][DOMAIN_NAME]" at bounding box center [274, 311] width 234 height 35
click at [351, 465] on div "Name Role Configure Permissions Creator accounts Tags Commission (%) Hourly rat…" at bounding box center [581, 368] width 849 height 197
click at [542, 487] on div "Role Permissions Table Role My Workspace Izzy AI OnlyFans Side Menu OnlyFans Ch…" at bounding box center [560, 638] width 807 height 343
click at [441, 450] on ul "1 2 3" at bounding box center [581, 450] width 849 height 14
click at [657, 483] on div "Role Permissions Table Role My Workspace Izzy AI OnlyFans Side Menu OnlyFans Ch…" at bounding box center [560, 638] width 807 height 343
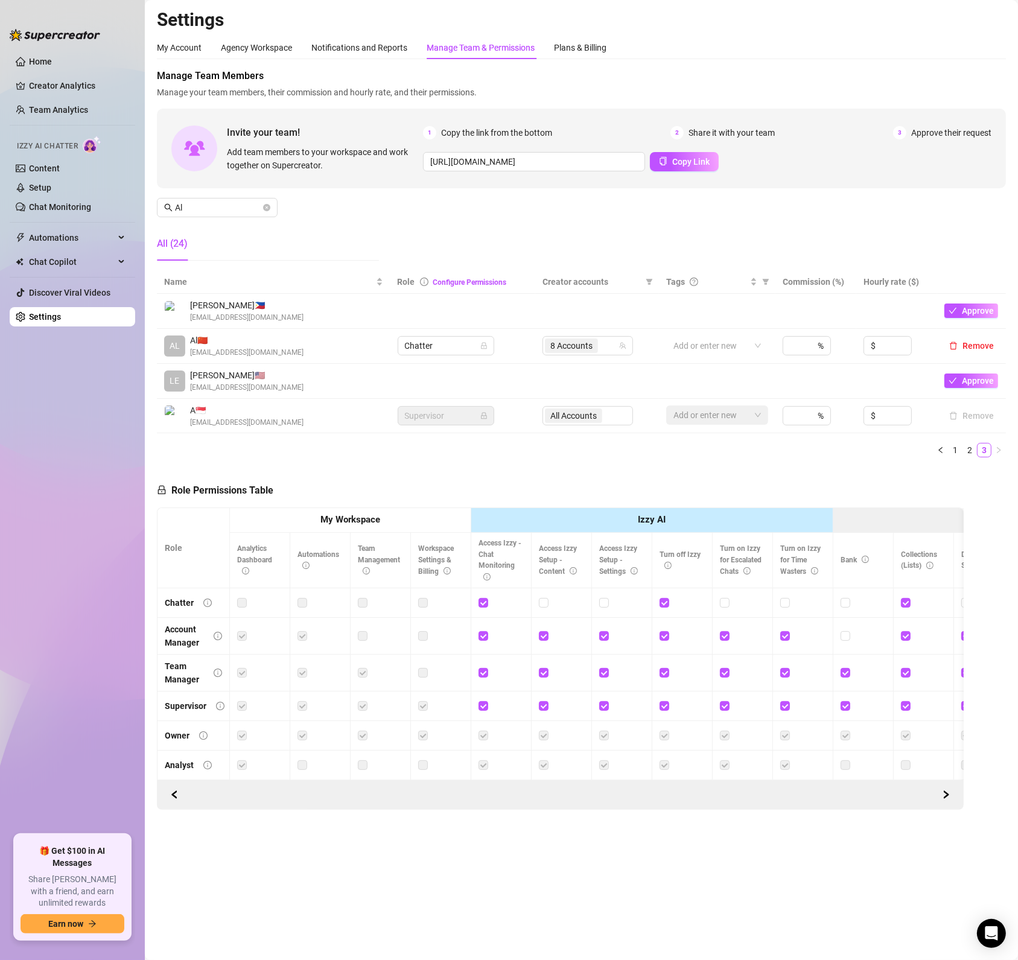
click at [91, 483] on ul "Home Creator Analytics Team Analytics Izzy AI Chatter Content Setup Chat Monito…" at bounding box center [73, 438] width 126 height 783
click at [610, 893] on main "Settings My Account Agency Workspace Notifications and Reports Manage Team & Pe…" at bounding box center [581, 480] width 873 height 960
click at [599, 471] on div "Role Permissions Table Role My Workspace Izzy AI OnlyFans Side Menu OnlyFans Ch…" at bounding box center [560, 638] width 807 height 343
click at [340, 545] on th "Automations" at bounding box center [320, 561] width 60 height 56
click at [594, 431] on td "All Accounts" at bounding box center [596, 416] width 123 height 35
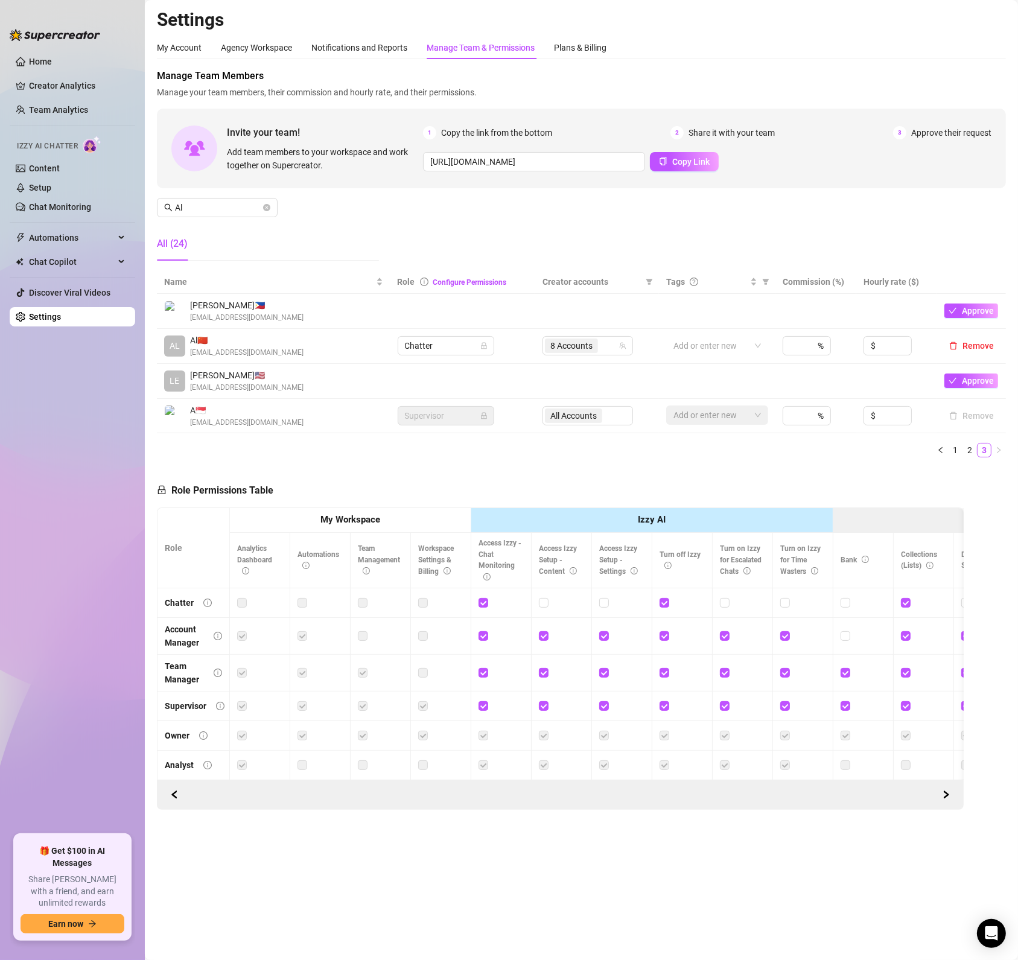
click at [603, 422] on div "All Accounts" at bounding box center [588, 415] width 91 height 19
click at [74, 83] on link "Creator Analytics" at bounding box center [77, 85] width 97 height 19
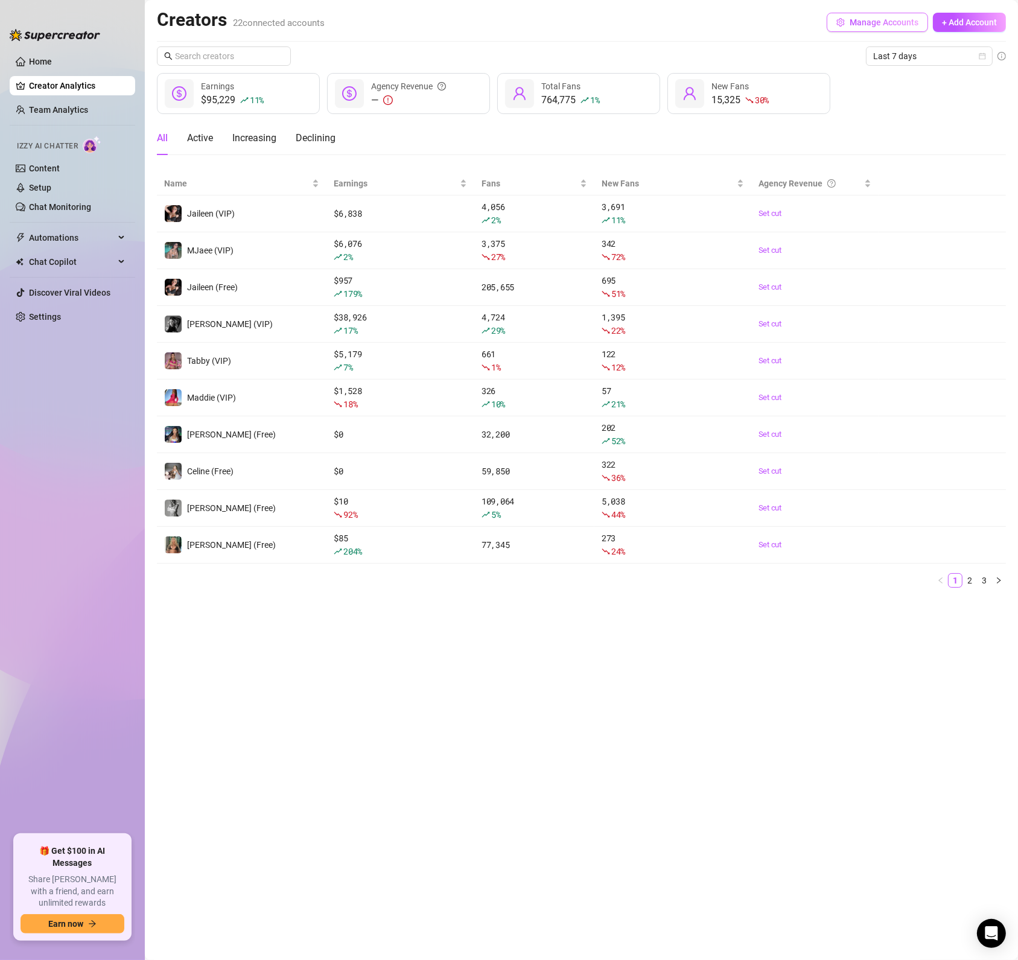
click at [880, 16] on button "Manage Accounts" at bounding box center [877, 22] width 101 height 19
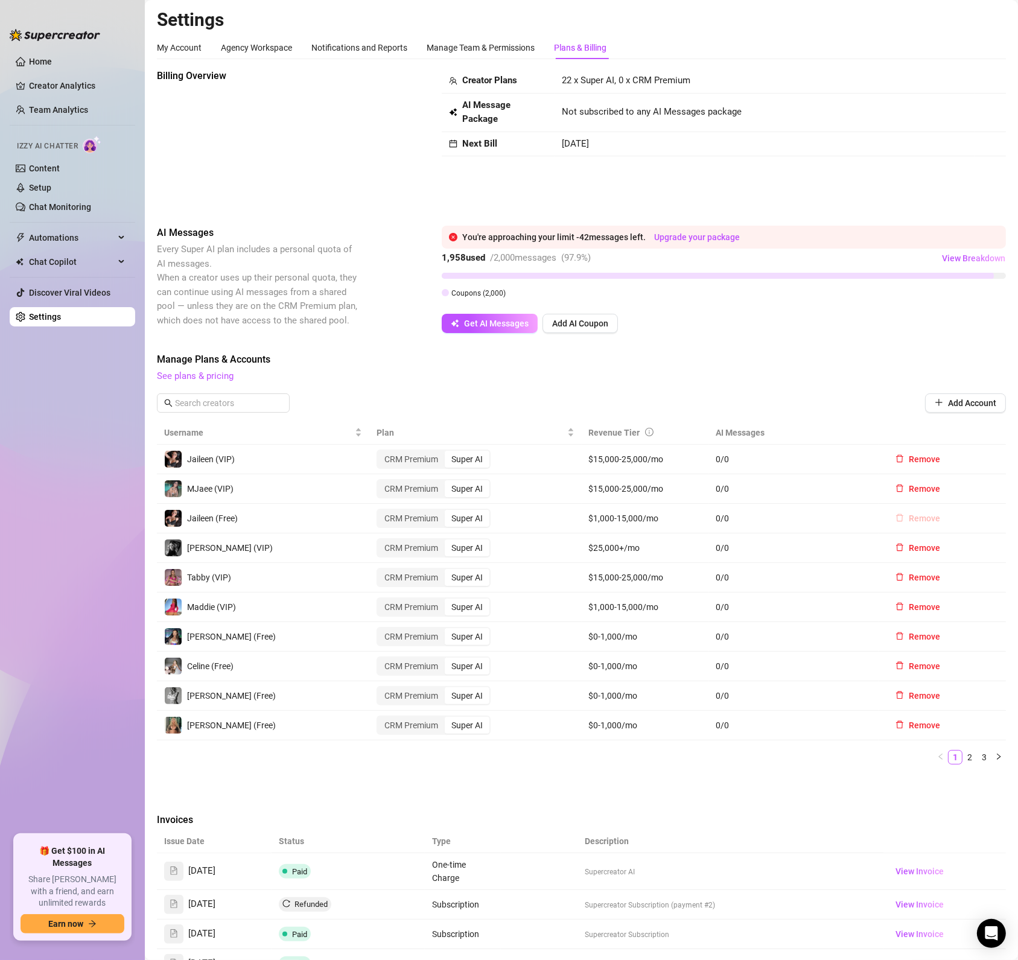
click at [909, 515] on span "Remove" at bounding box center [924, 519] width 31 height 10
click at [994, 490] on button "OK" at bounding box center [989, 487] width 20 height 14
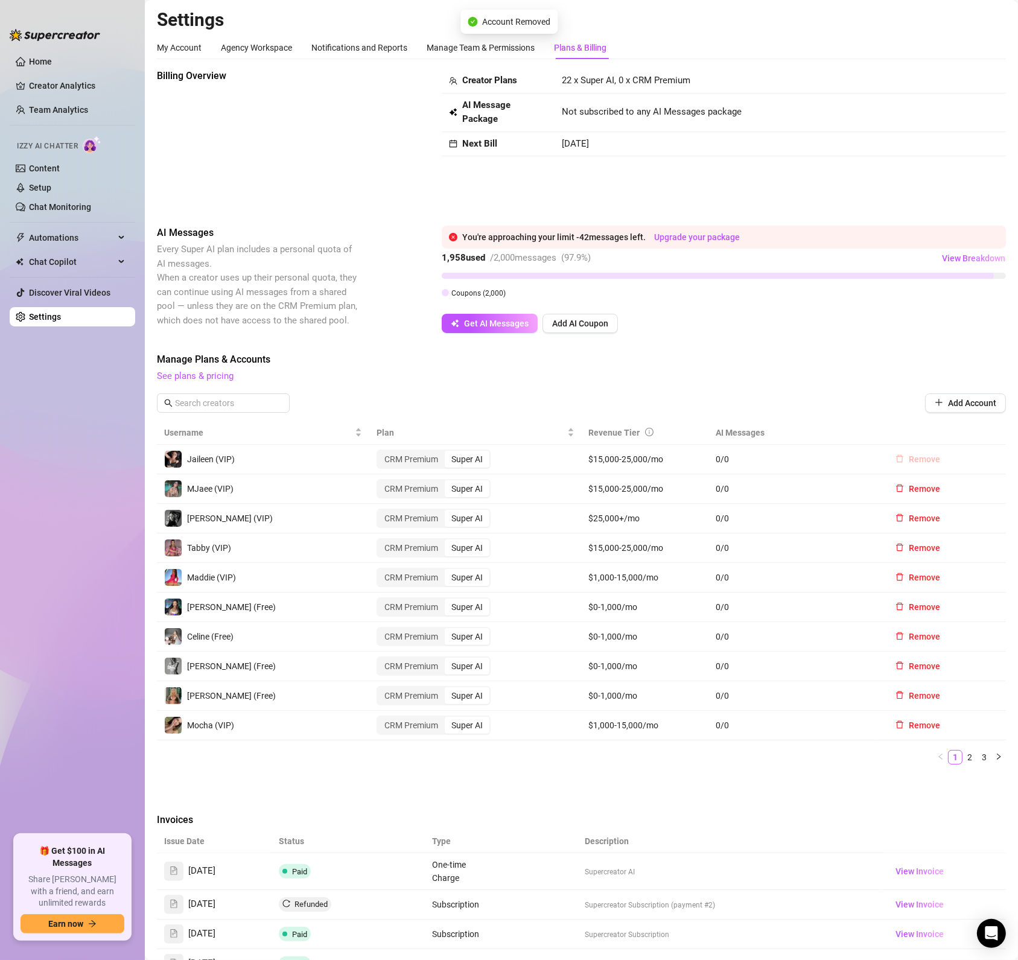
click at [909, 457] on span "Remove" at bounding box center [924, 459] width 31 height 10
click at [982, 439] on div "Are you sure you want to delete this account? Cancel OK" at bounding box center [907, 418] width 197 height 47
click at [987, 429] on span "OK" at bounding box center [988, 428] width 11 height 10
